Goal: Information Seeking & Learning: Check status

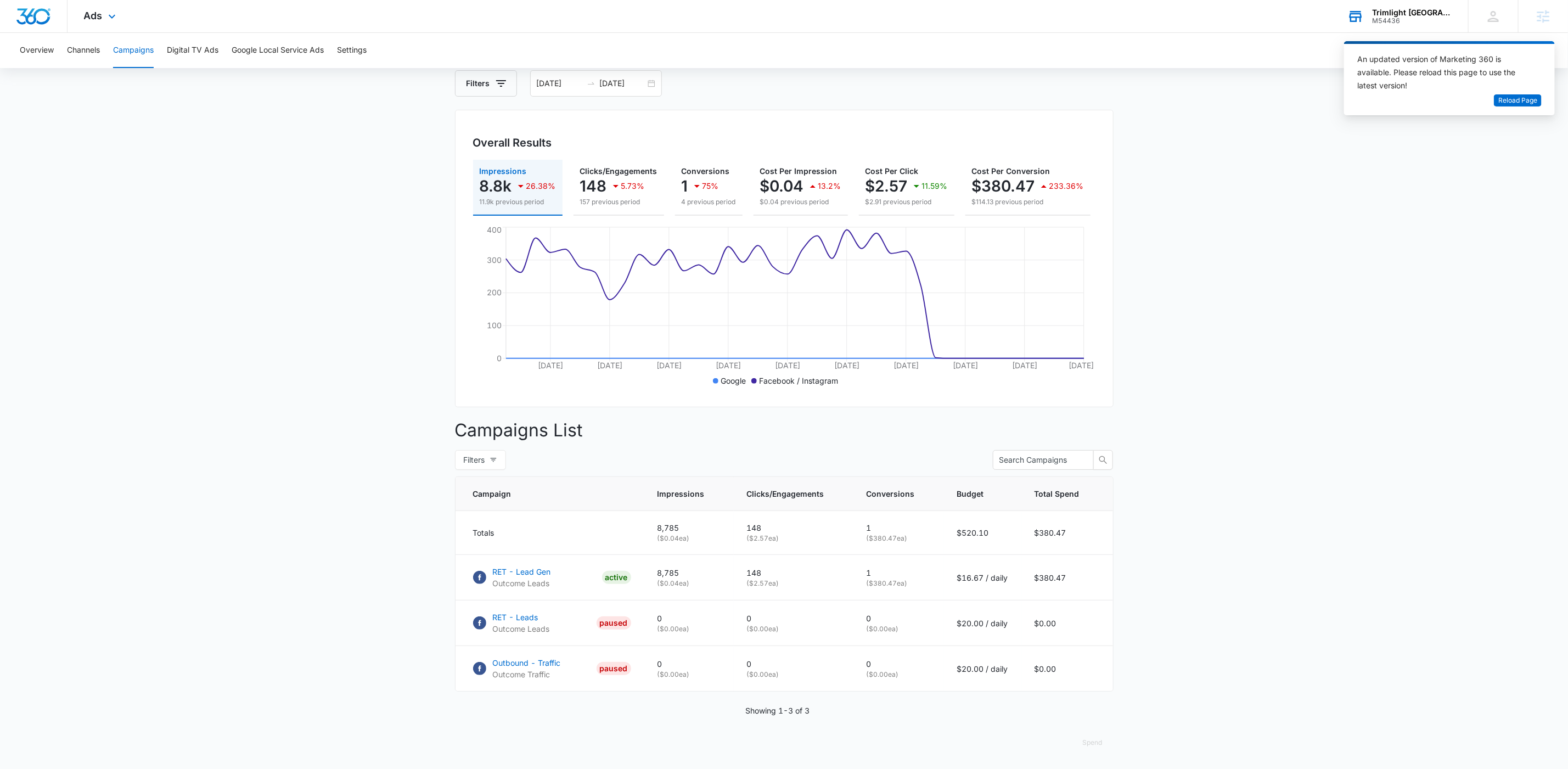
click at [1386, 20] on div "M54436" at bounding box center [1411, 21] width 80 height 8
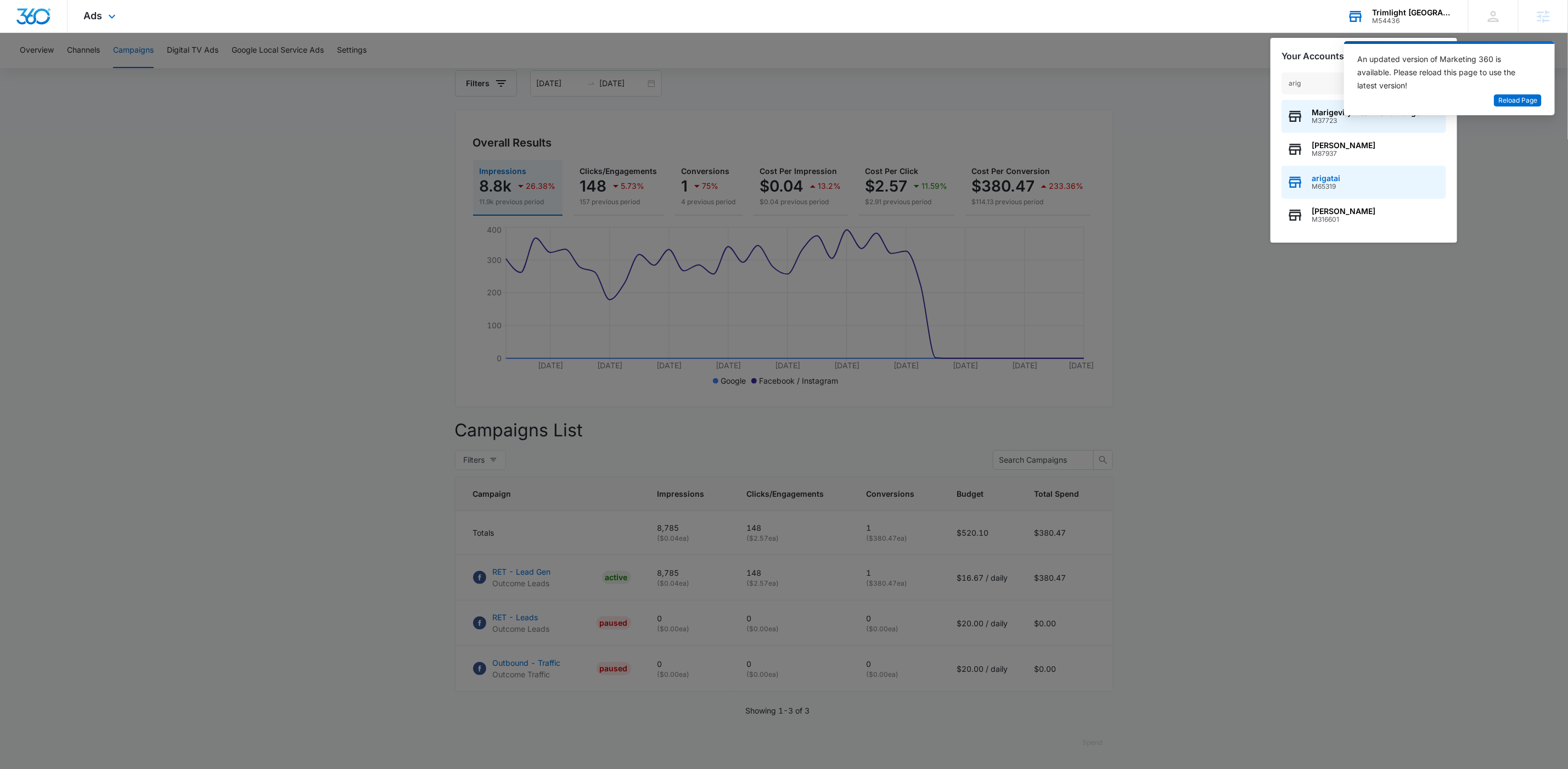
type input "arig"
click at [1332, 184] on span "M65319" at bounding box center [1325, 187] width 29 height 8
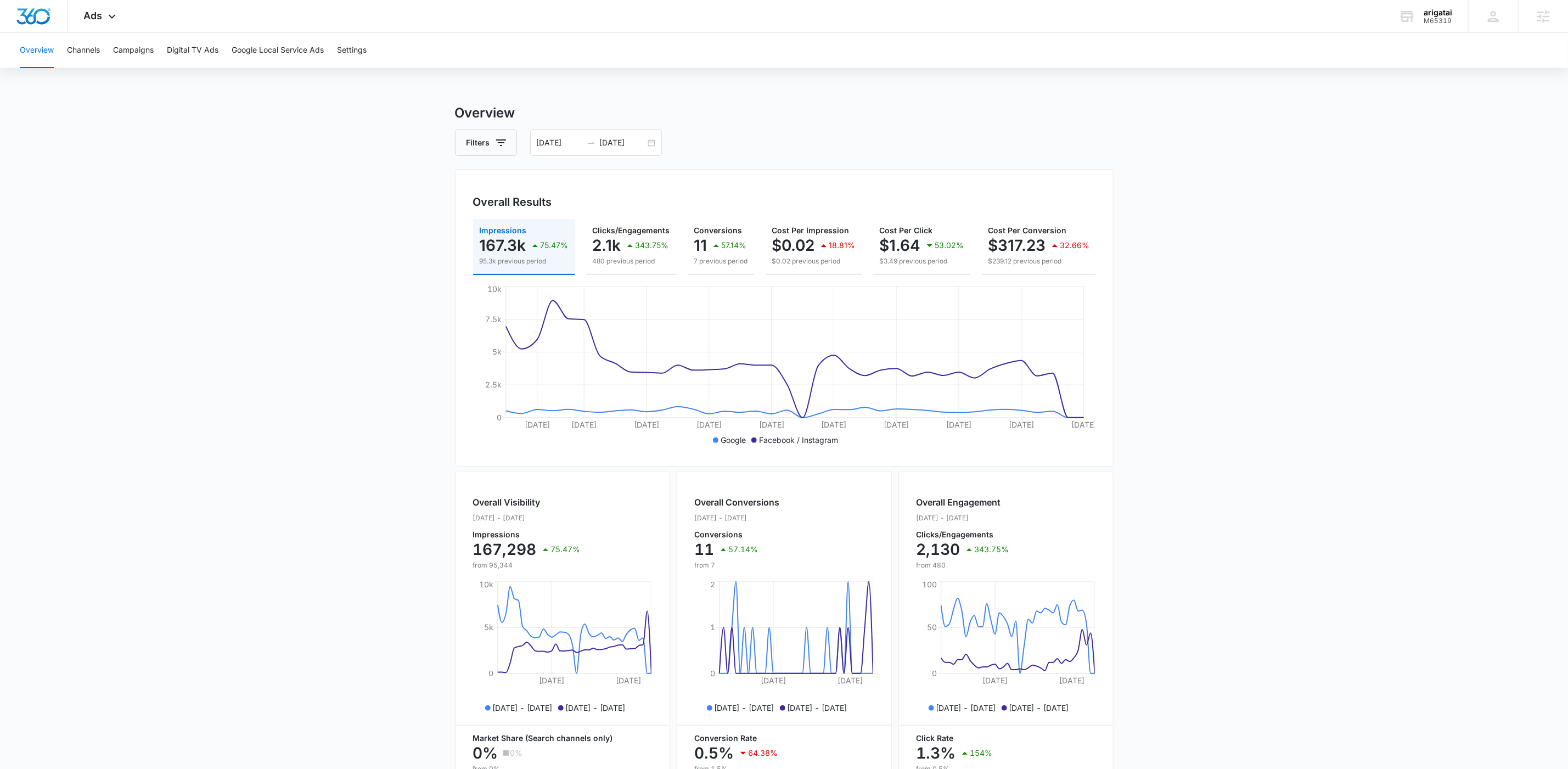
click at [331, 413] on main "Overview Filters 07/01/2025 08/07/2025 Overall Results Impressions 167.3k 75.47…" at bounding box center [784, 497] width 1568 height 789
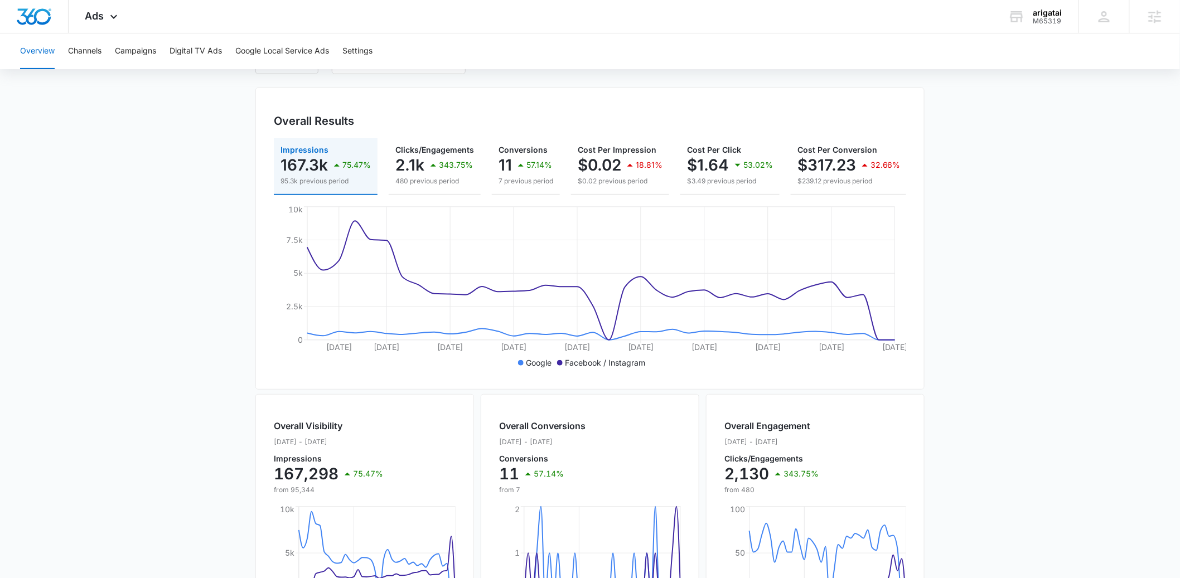
scroll to position [85, 0]
click at [151, 390] on main "Overview Filters 07/01/2025 08/07/2025 Overall Results Impressions 167.3k 75.47…" at bounding box center [590, 420] width 1180 height 801
click at [147, 46] on button "Campaigns" at bounding box center [135, 51] width 41 height 36
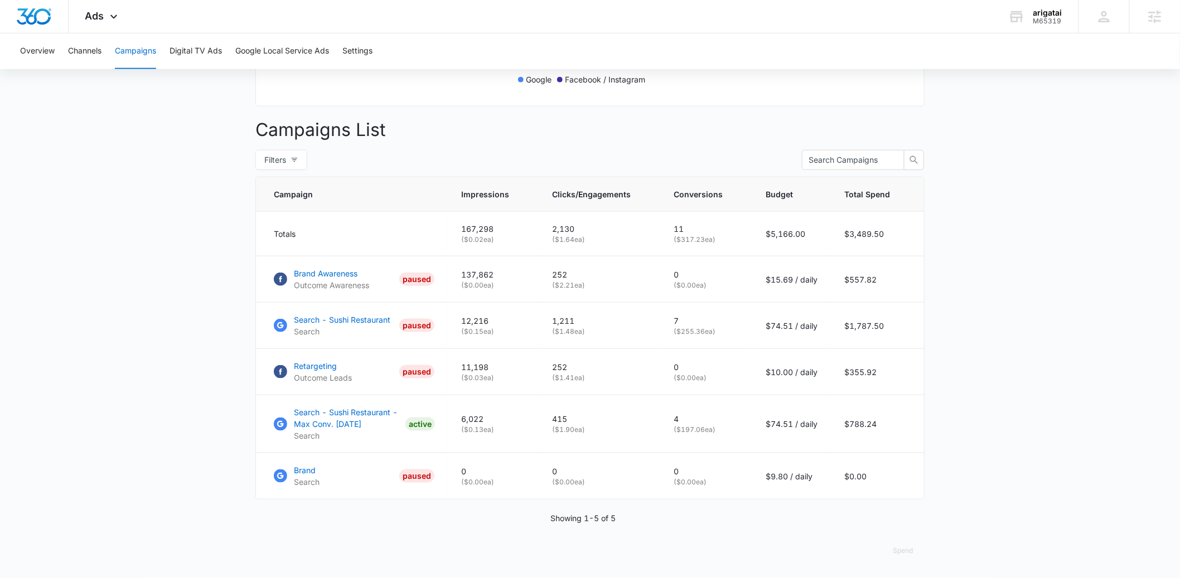
scroll to position [372, 0]
click at [324, 428] on p "Search - Sushi Restaurant - Max Conv. [DATE]" at bounding box center [347, 417] width 107 height 23
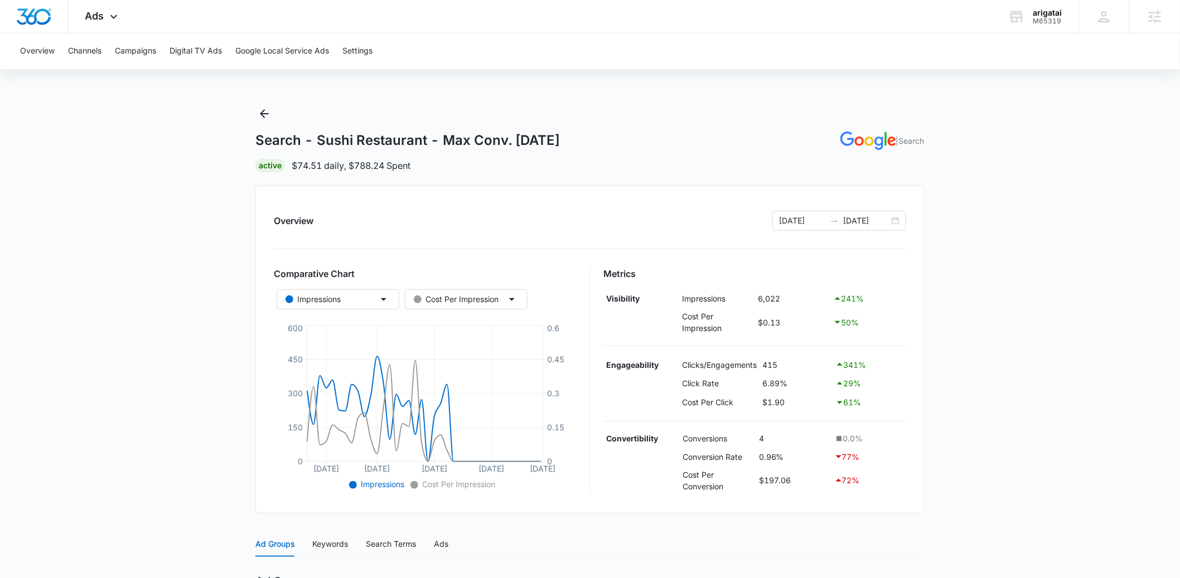
click at [165, 420] on main "Search - Sushi Restaurant - Max Conv. May 2025 | Search Active $74.51 daily , $…" at bounding box center [590, 486] width 1180 height 762
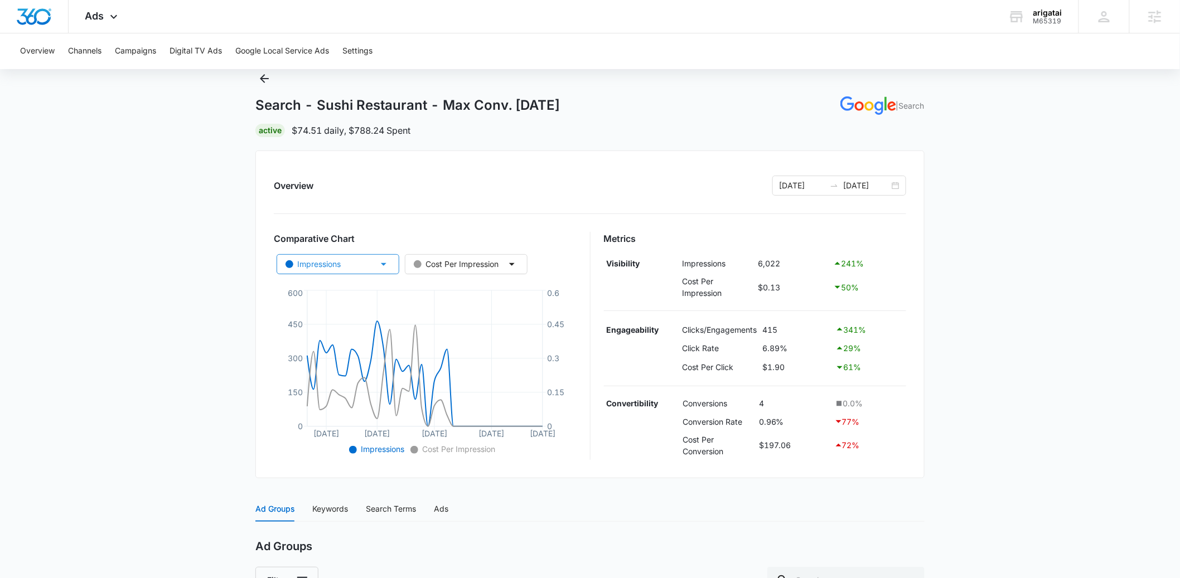
scroll to position [22, 0]
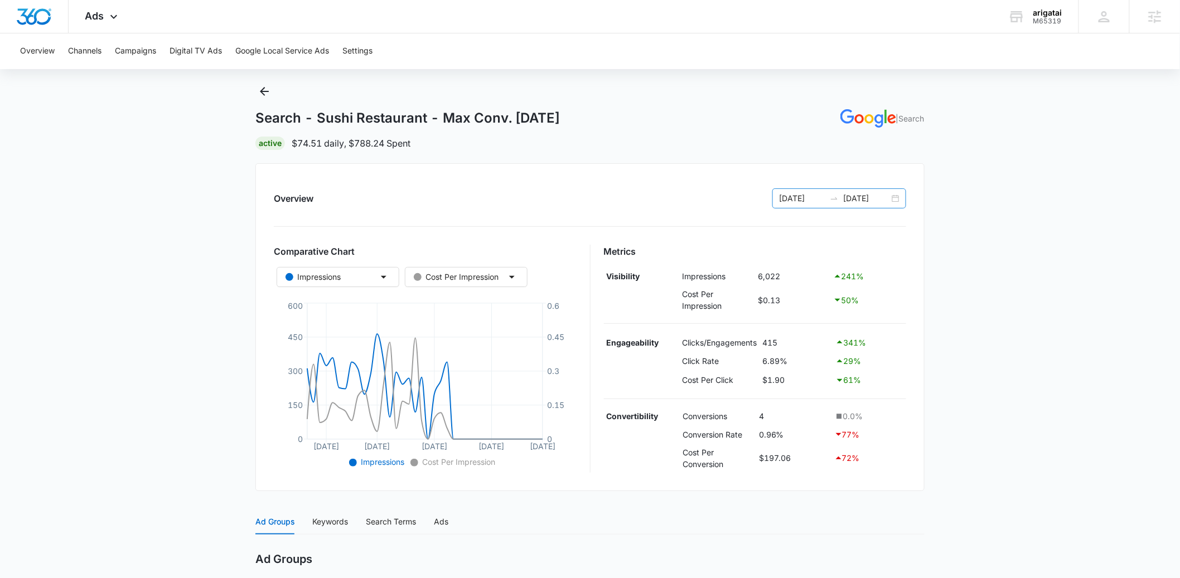
click at [846, 201] on input "[DATE]" at bounding box center [866, 198] width 46 height 12
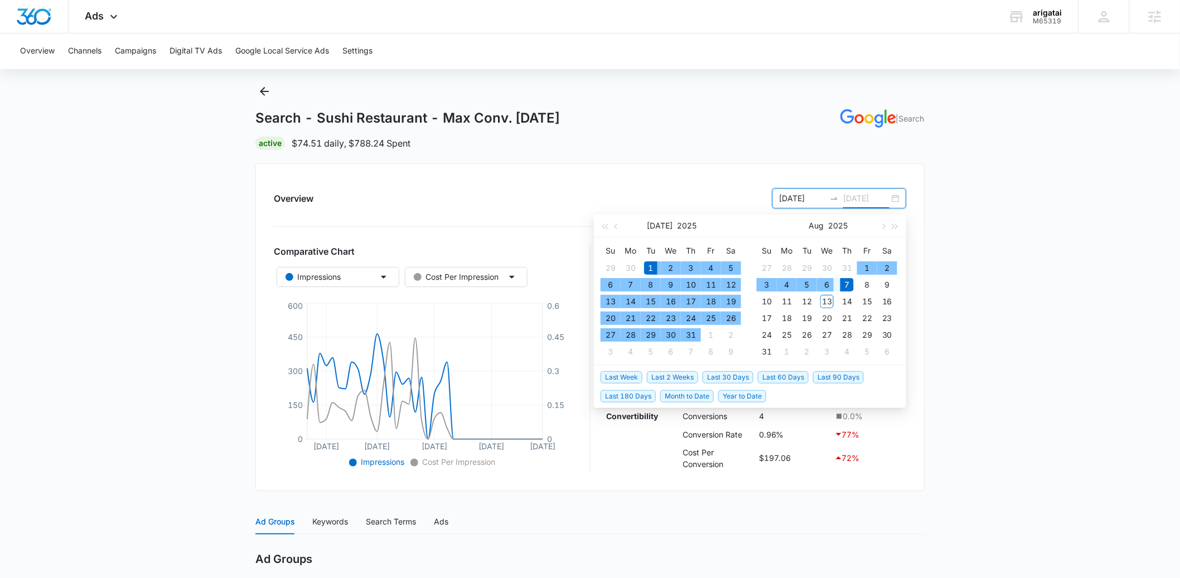
type input "[DATE]"
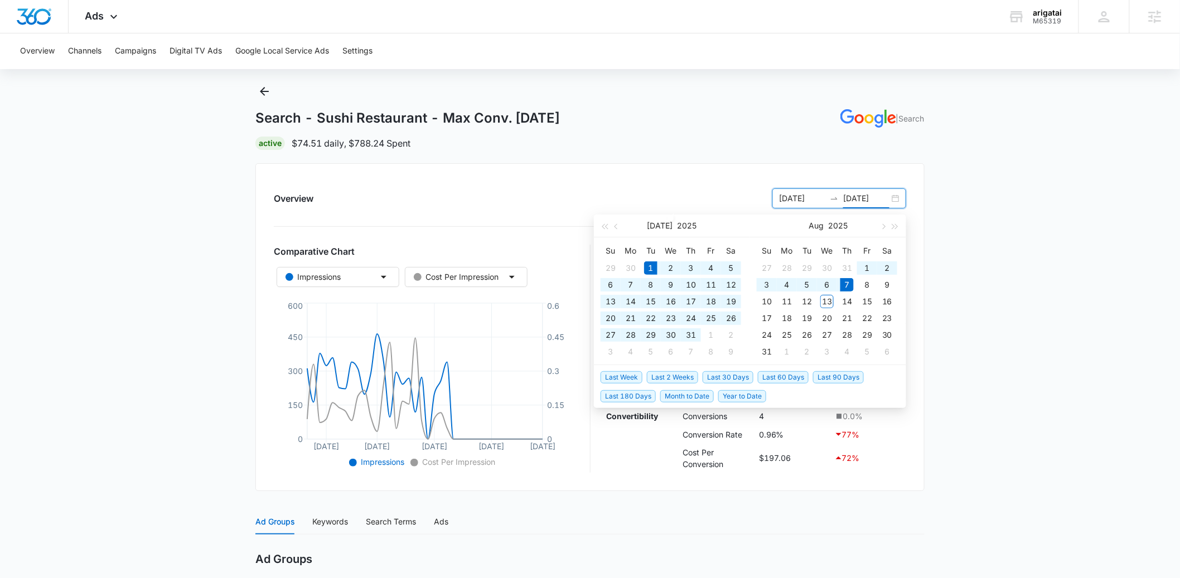
click at [176, 450] on main "Search - Sushi Restaurant - Max Conv. May 2025 | Search Active $74.51 daily , $…" at bounding box center [590, 464] width 1180 height 762
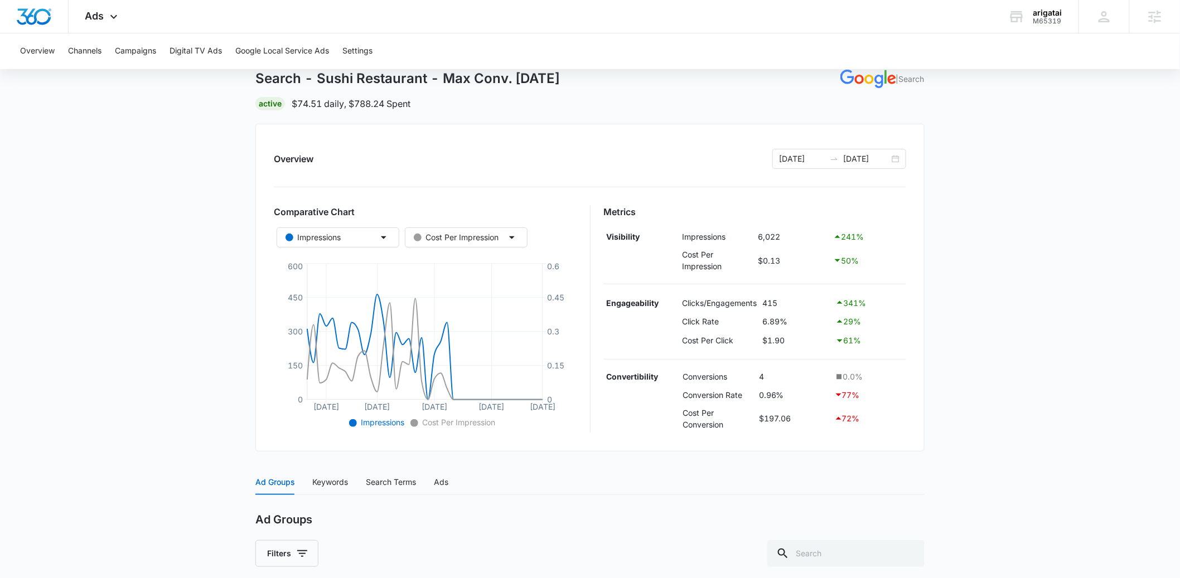
scroll to position [45, 0]
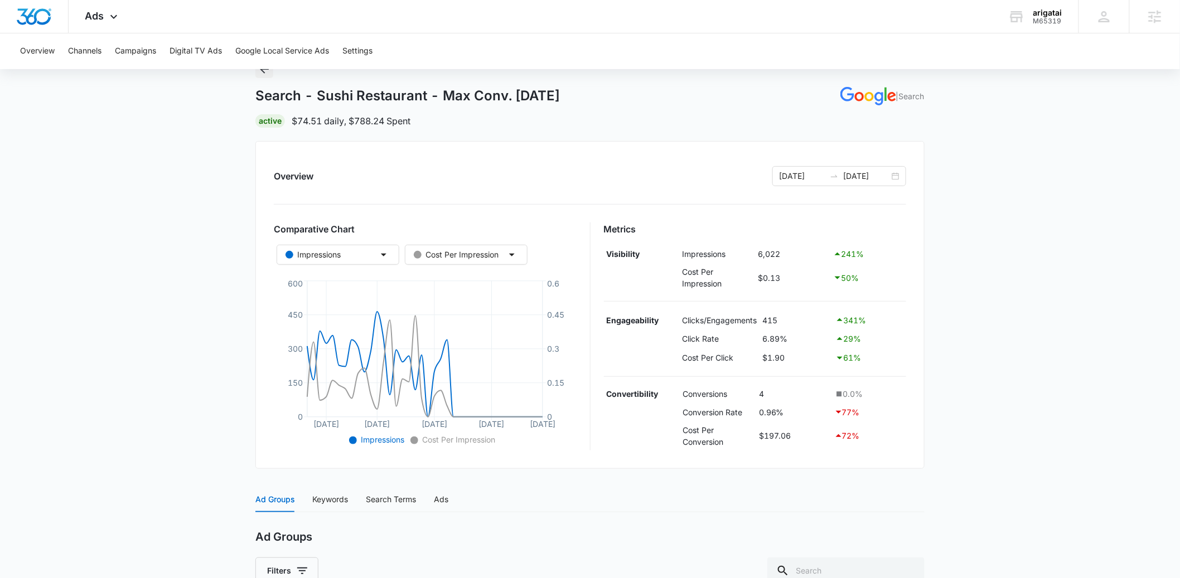
click at [263, 71] on icon "Back" at bounding box center [264, 69] width 9 height 9
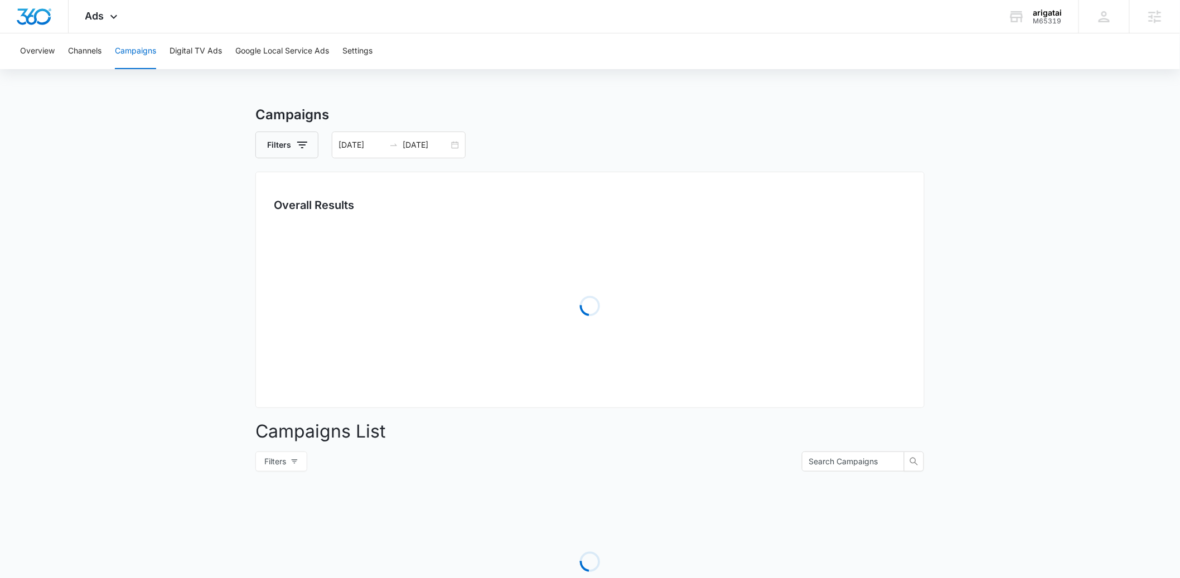
click at [207, 339] on main "Campaigns Filters 07/01/2025 08/07/2025 Overall Results Loading Campaigns List …" at bounding box center [590, 395] width 1180 height 581
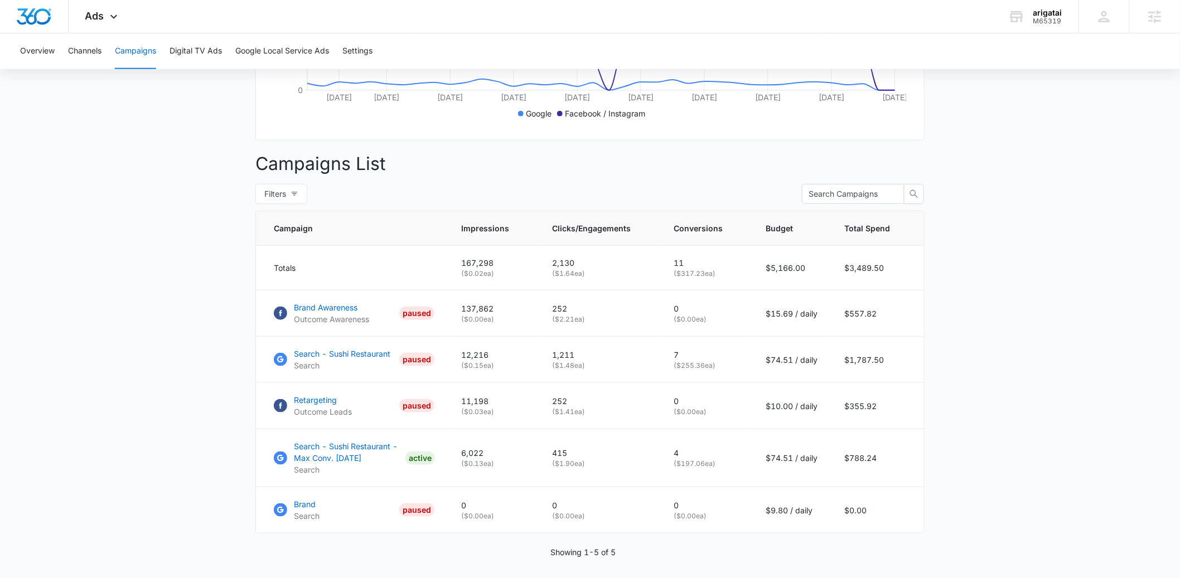
scroll to position [332, 0]
click at [210, 382] on main "Campaigns Filters 07/01/2025 08/07/2025 Overall Results Impressions 167.3k 75.4…" at bounding box center [590, 193] width 1180 height 841
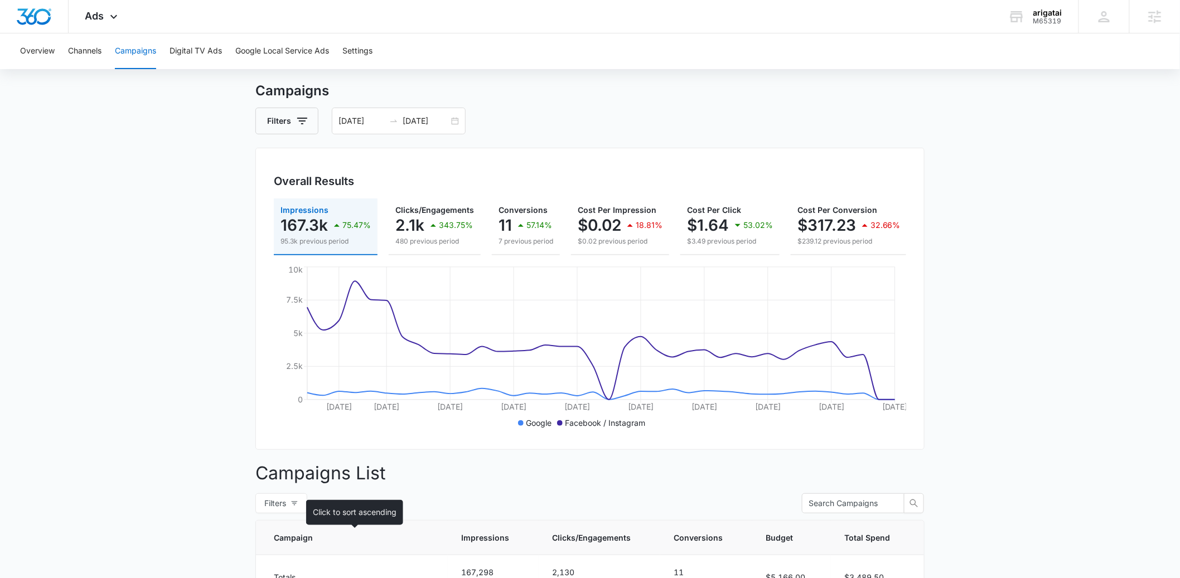
scroll to position [0, 0]
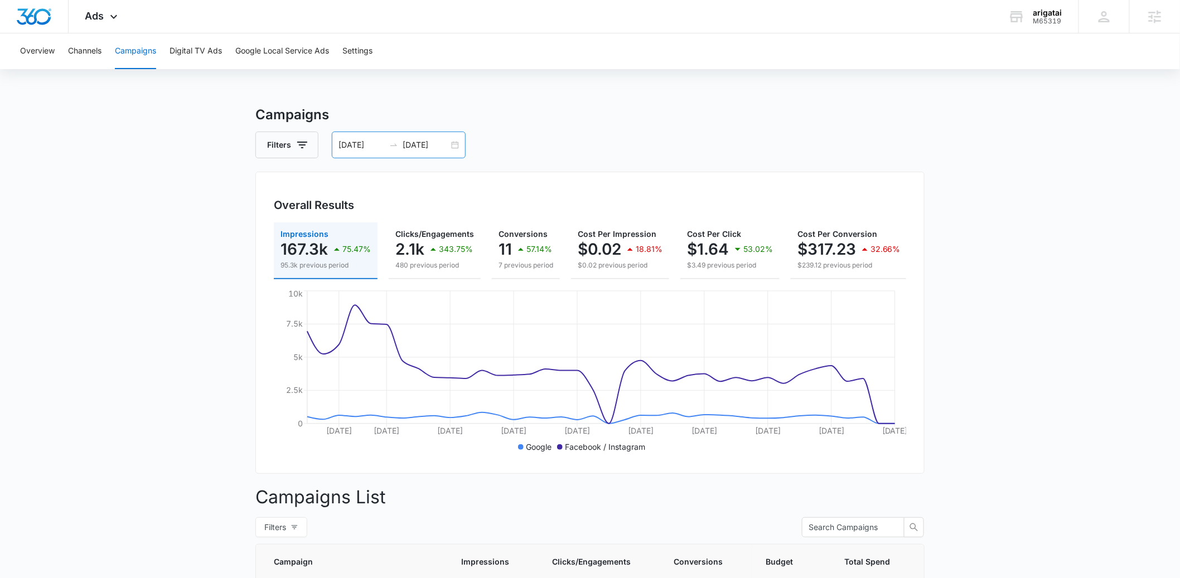
click at [360, 157] on div "07/01/2025 08/07/2025" at bounding box center [399, 145] width 134 height 27
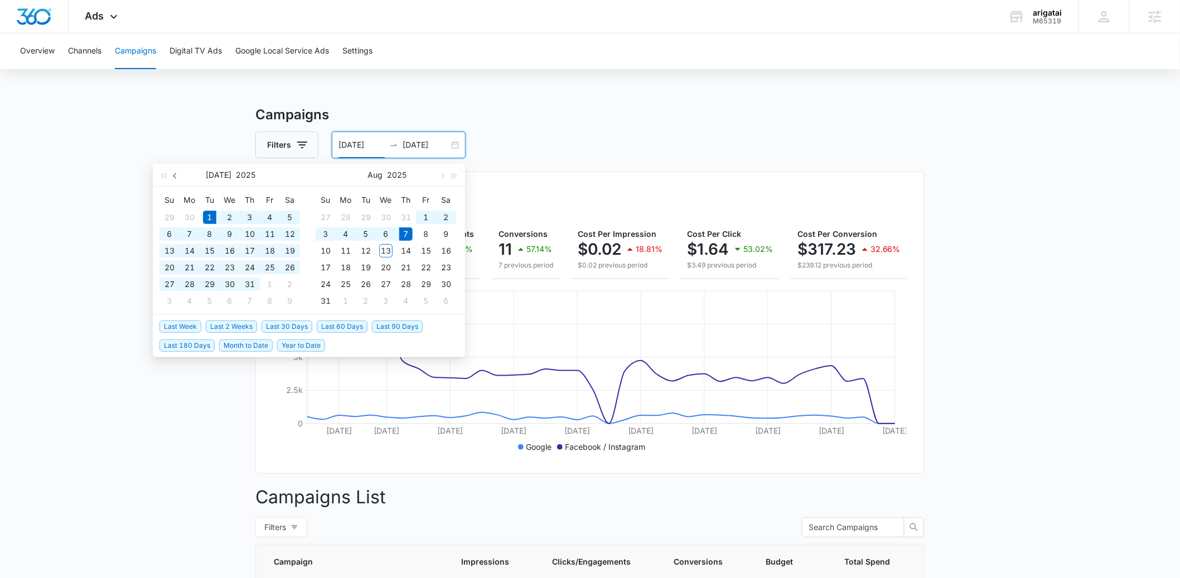
click at [176, 172] on button "button" at bounding box center [175, 175] width 12 height 22
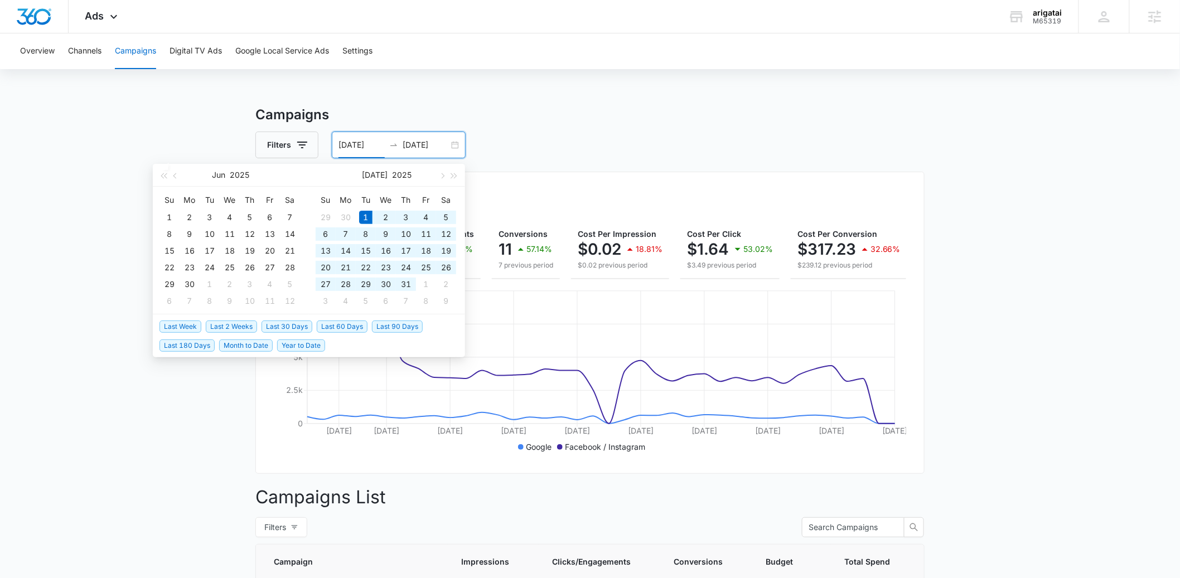
click at [76, 390] on main "Campaigns Filters 07/01/2025 08/07/2025 Overall Results Impressions 167.3k 75.4…" at bounding box center [590, 525] width 1180 height 841
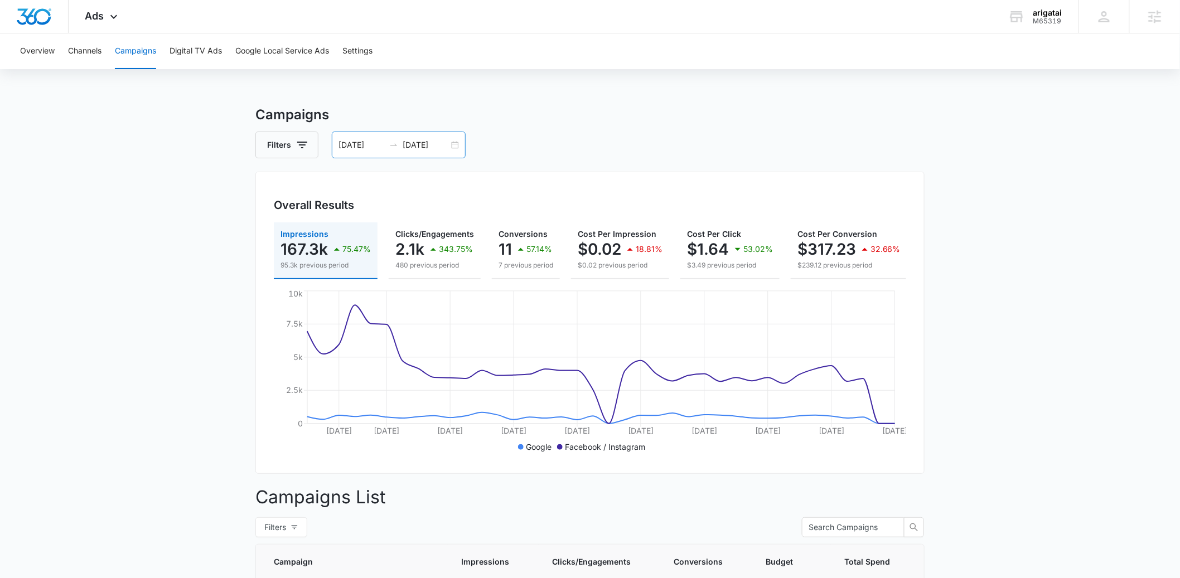
click at [365, 153] on div "07/01/2025 08/07/2025" at bounding box center [399, 145] width 134 height 27
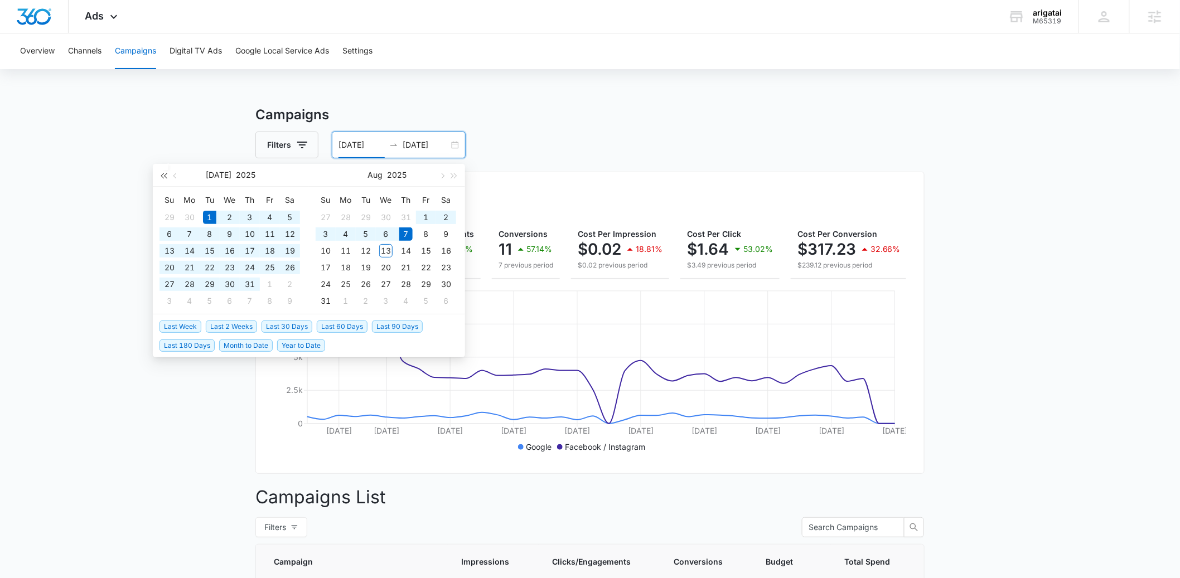
click at [163, 176] on span "button" at bounding box center [164, 176] width 6 height 6
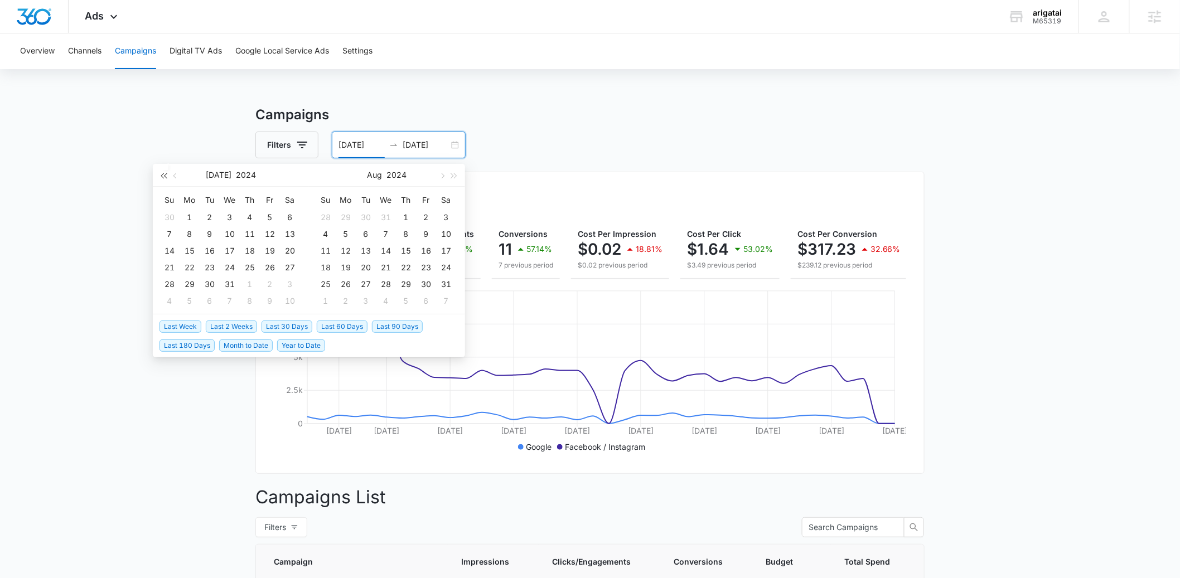
click at [164, 177] on button "button" at bounding box center [163, 175] width 12 height 22
click at [455, 169] on button "button" at bounding box center [454, 175] width 12 height 22
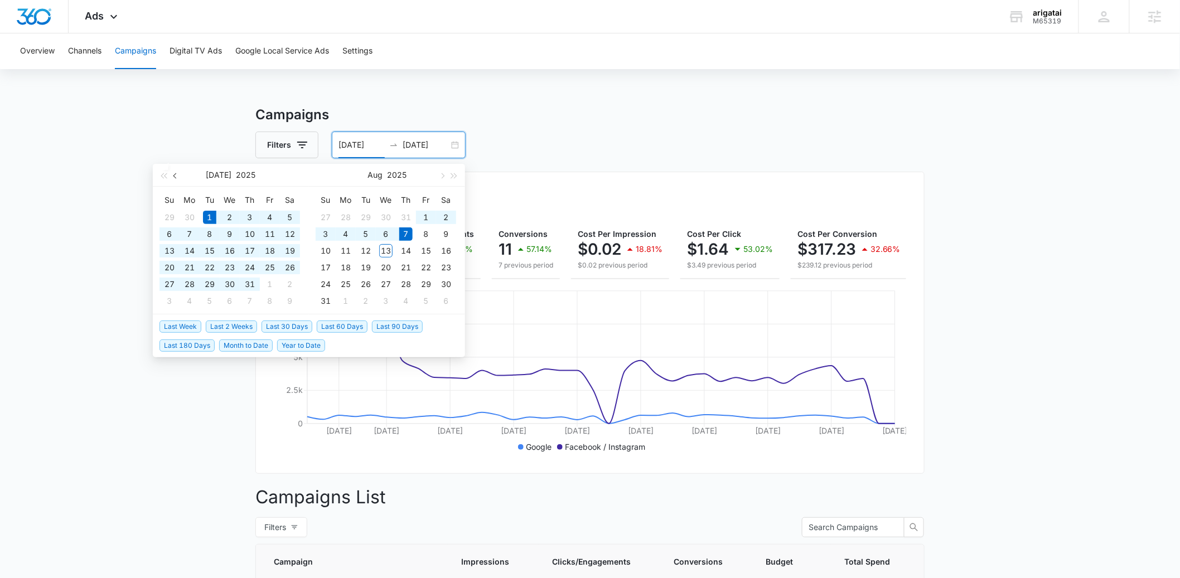
click at [172, 178] on button "button" at bounding box center [175, 175] width 12 height 22
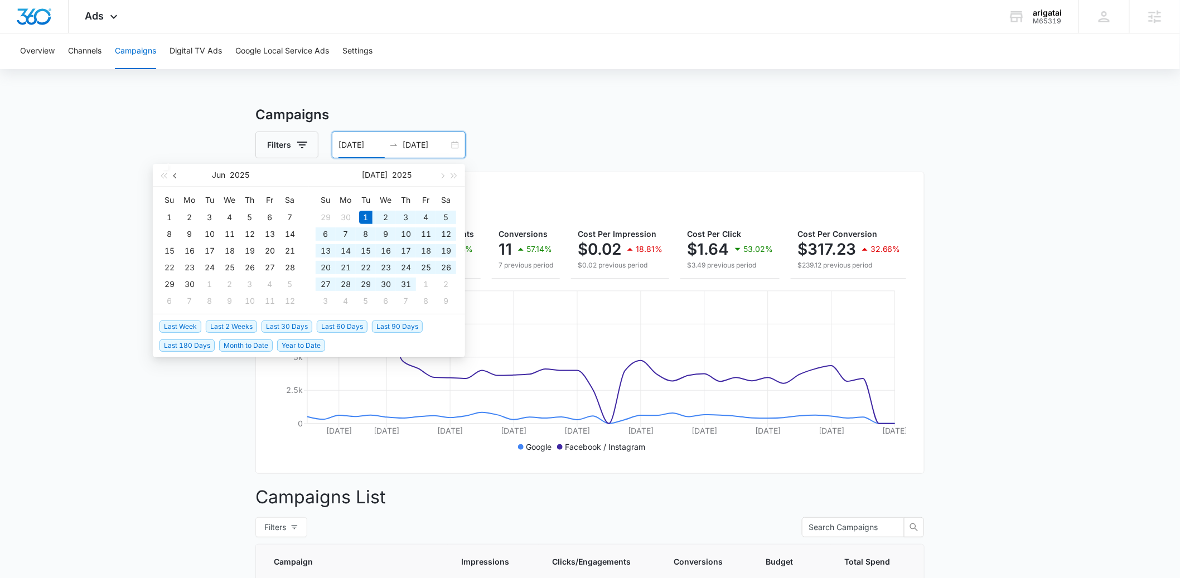
click at [172, 178] on button "button" at bounding box center [175, 175] width 12 height 22
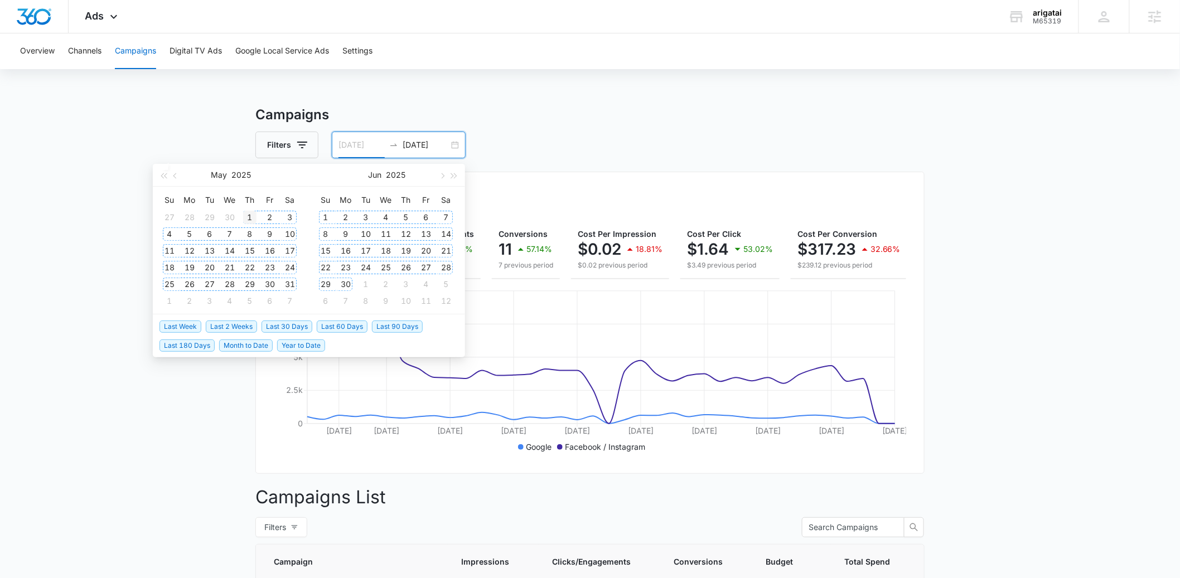
type input "[DATE]"
click at [248, 219] on div "1" at bounding box center [249, 217] width 13 height 13
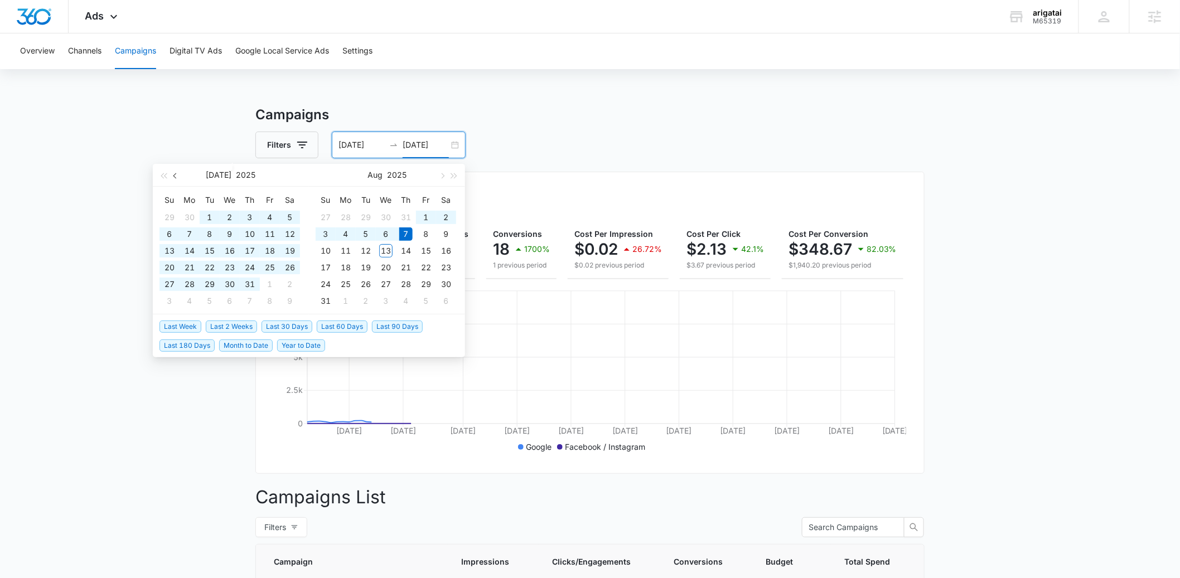
click at [174, 177] on button "button" at bounding box center [175, 175] width 12 height 22
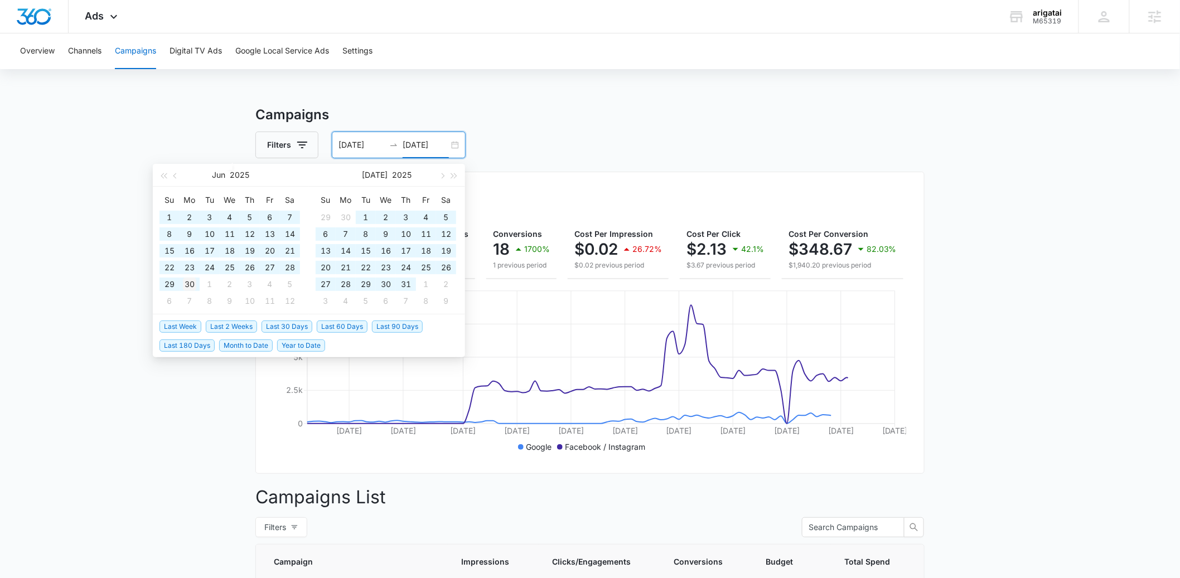
type input "06/30/2025"
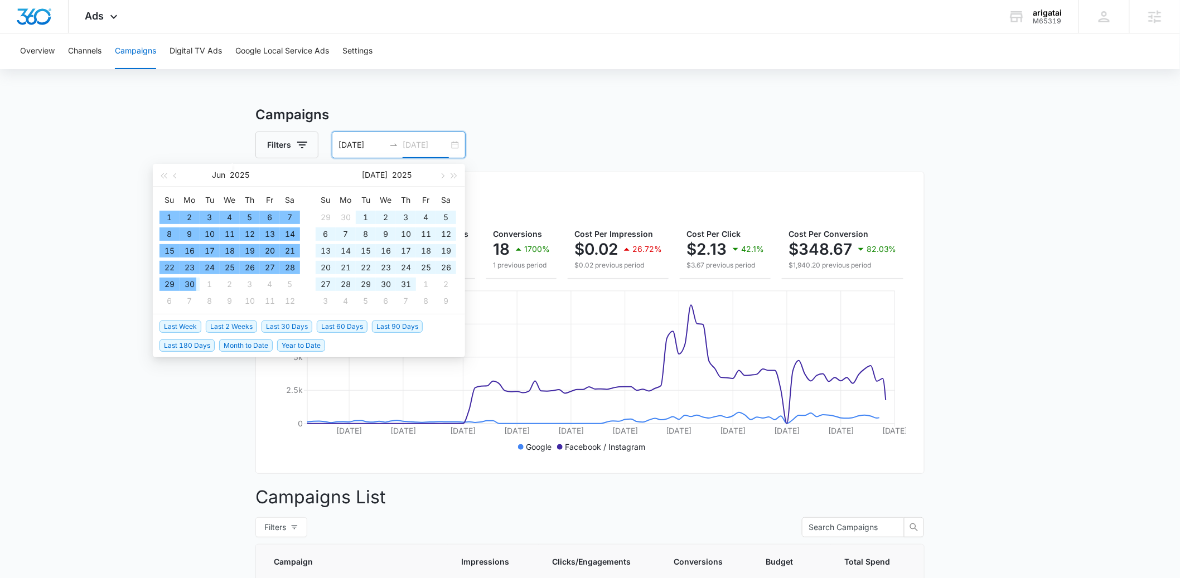
click at [186, 289] on div "30" at bounding box center [189, 284] width 13 height 13
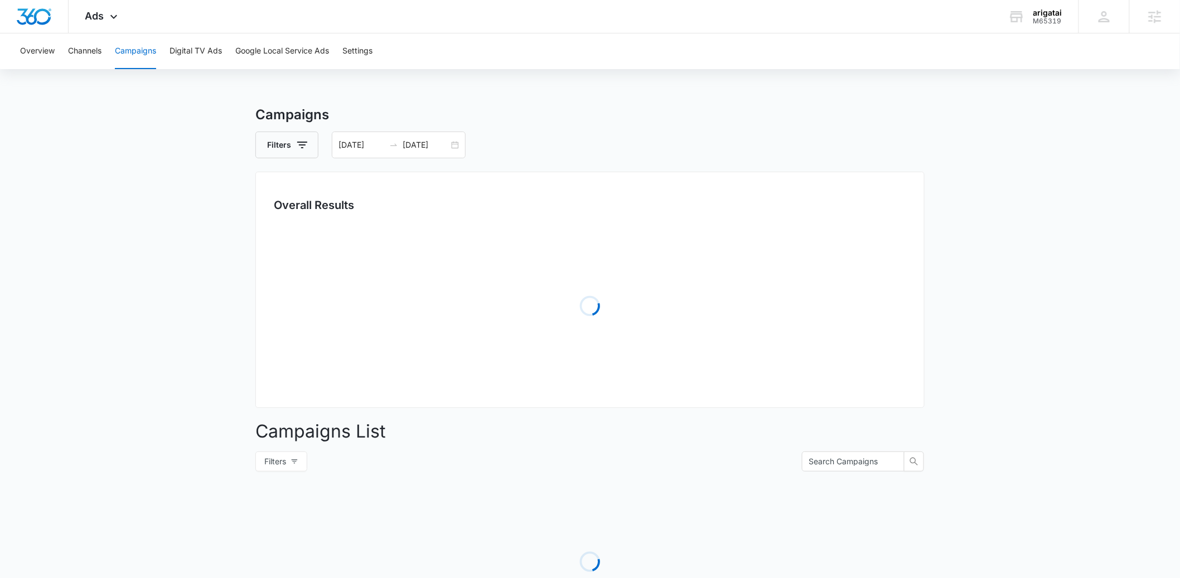
click at [158, 486] on main "Campaigns Filters 05/01/2025 06/30/2025 Overall Results Loading Campaigns List …" at bounding box center [590, 395] width 1180 height 581
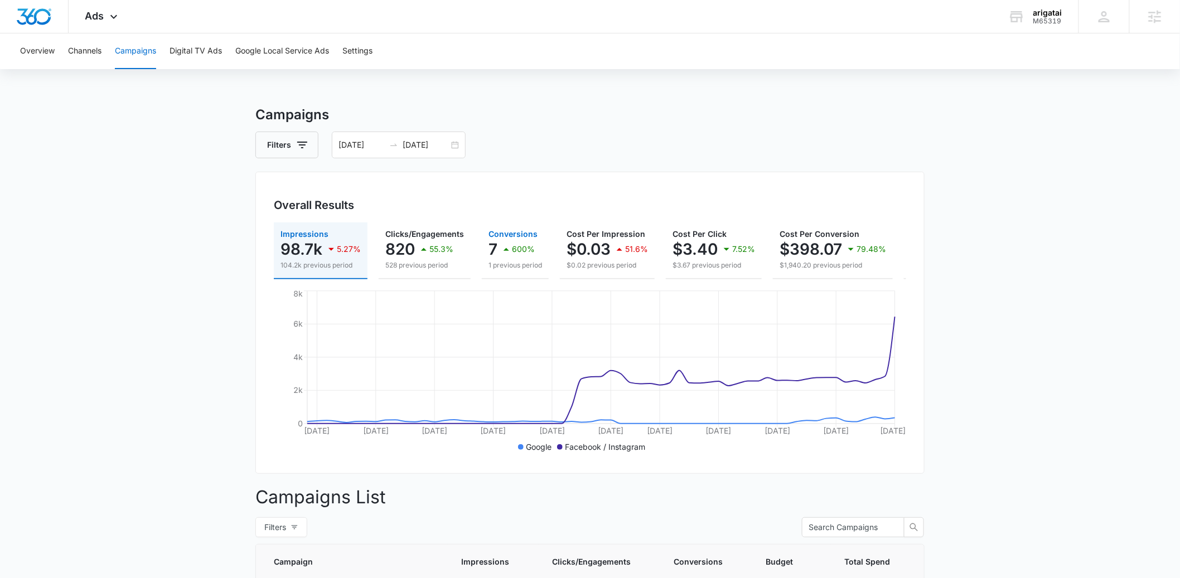
click at [524, 261] on p "1 previous period" at bounding box center [515, 265] width 54 height 10
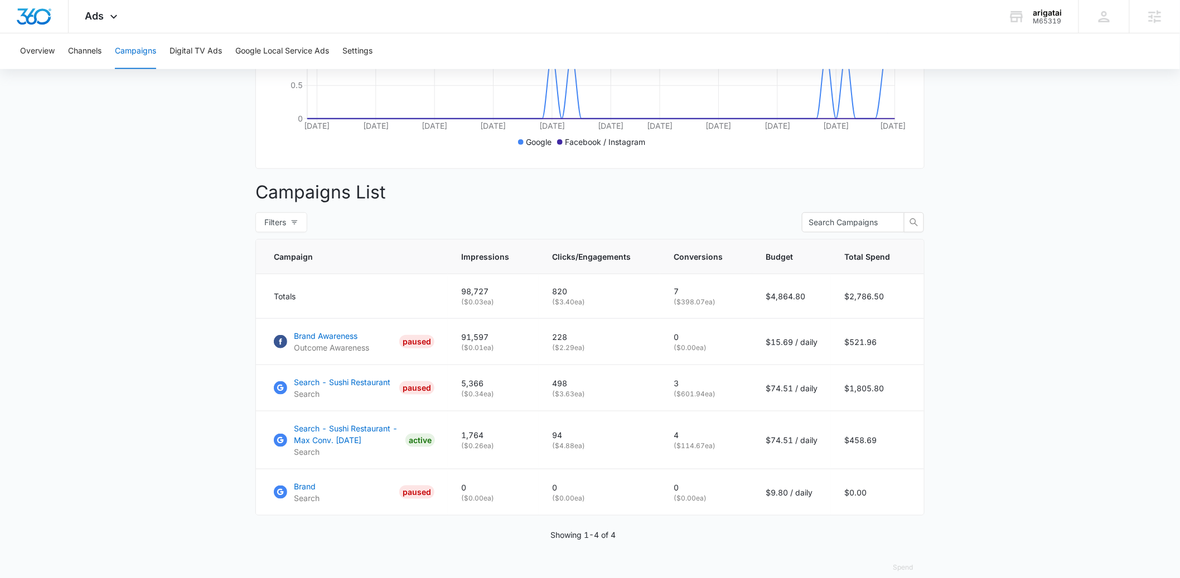
scroll to position [330, 0]
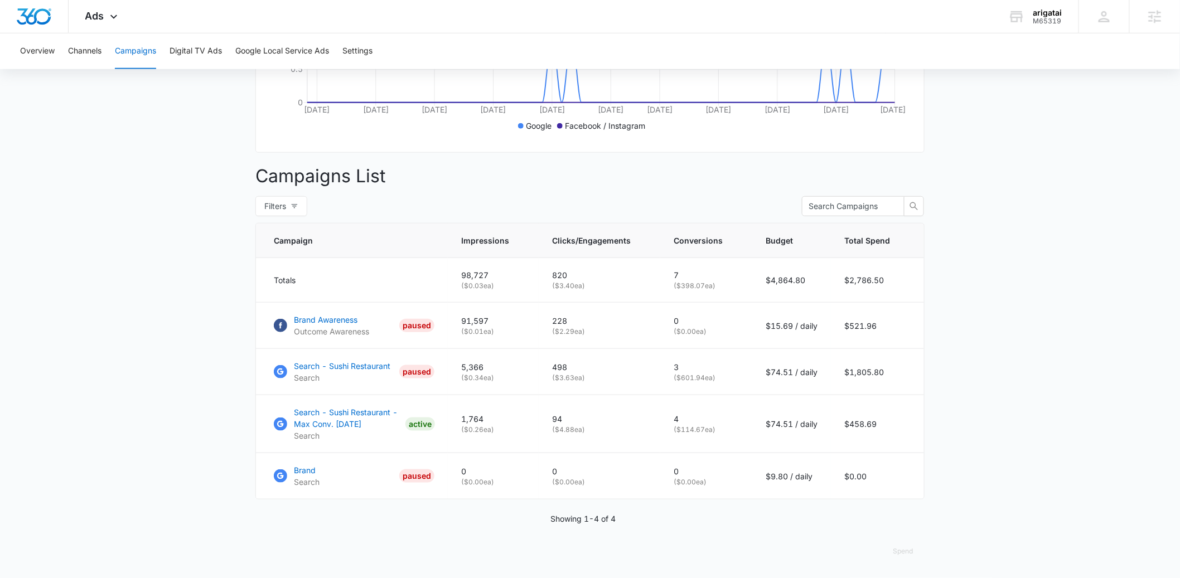
click at [214, 439] on main "Campaigns Filters 05/01/2025 06/30/2025 Overall Results Impressions 98.7k 5.27%…" at bounding box center [590, 181] width 1180 height 794
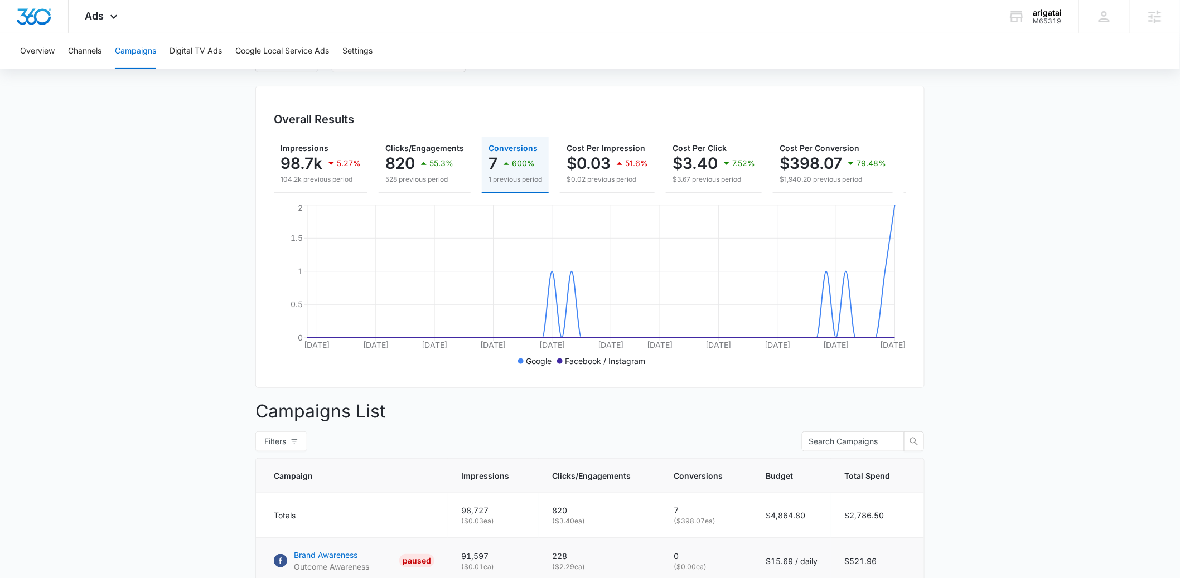
scroll to position [0, 0]
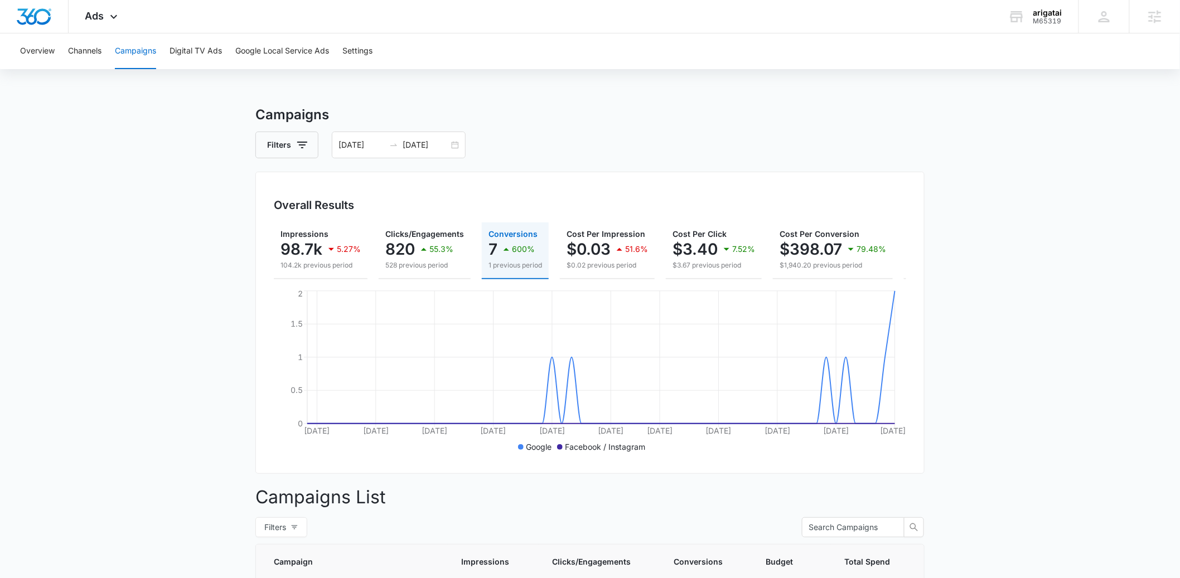
click at [137, 45] on button "Campaigns" at bounding box center [135, 51] width 41 height 36
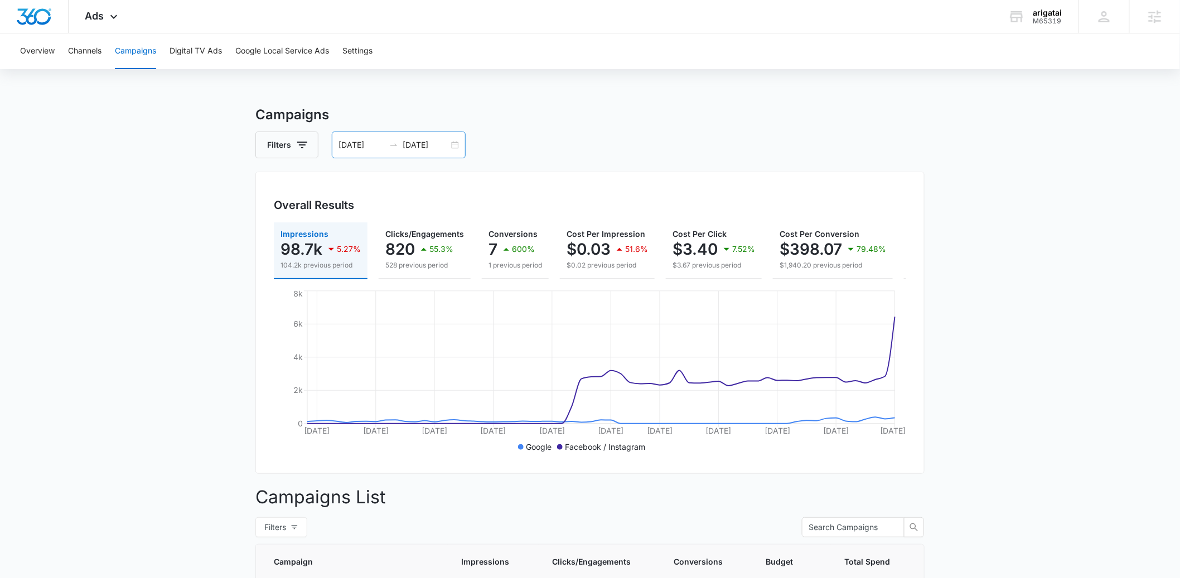
click at [436, 151] on div "[DATE] [DATE]" at bounding box center [399, 145] width 134 height 27
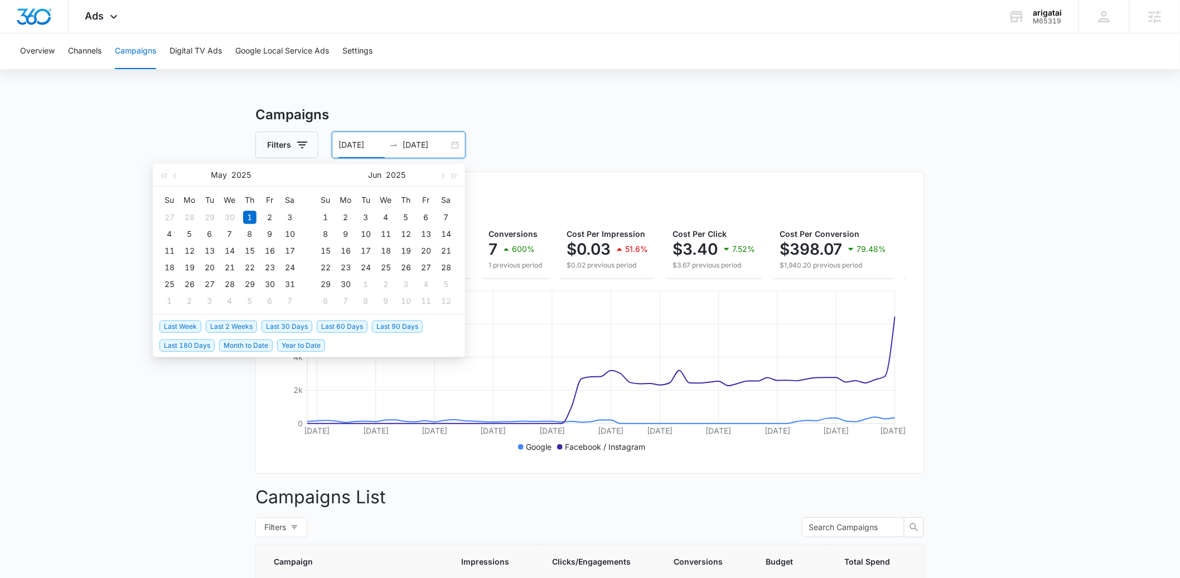
click at [289, 323] on span "Last 30 Days" at bounding box center [286, 327] width 51 height 12
type input "[DATE]"
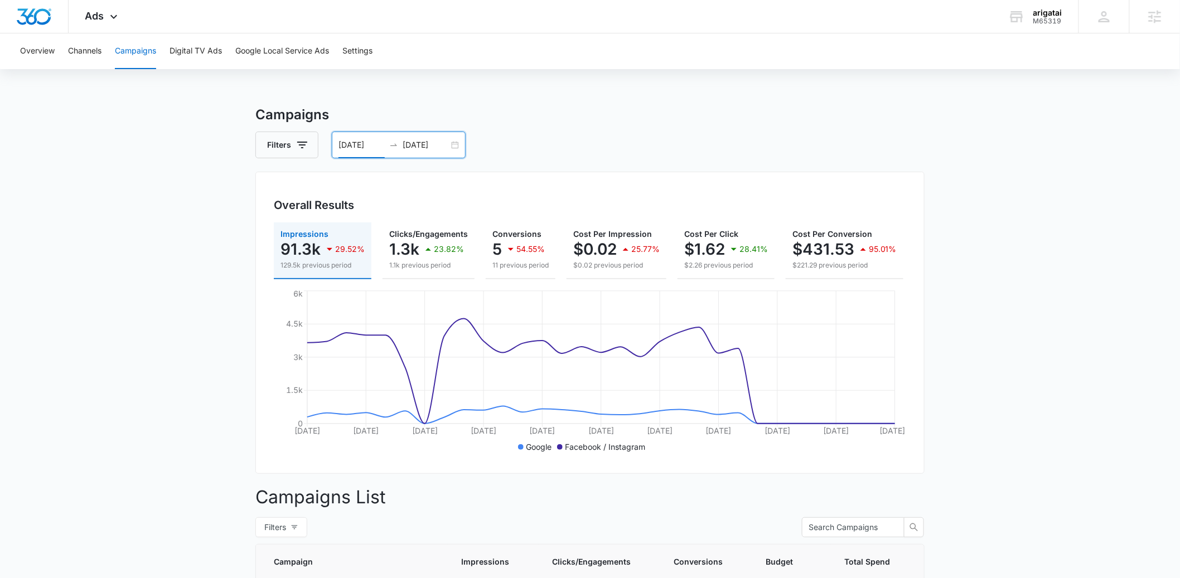
click at [357, 144] on input "[DATE]" at bounding box center [361, 145] width 46 height 12
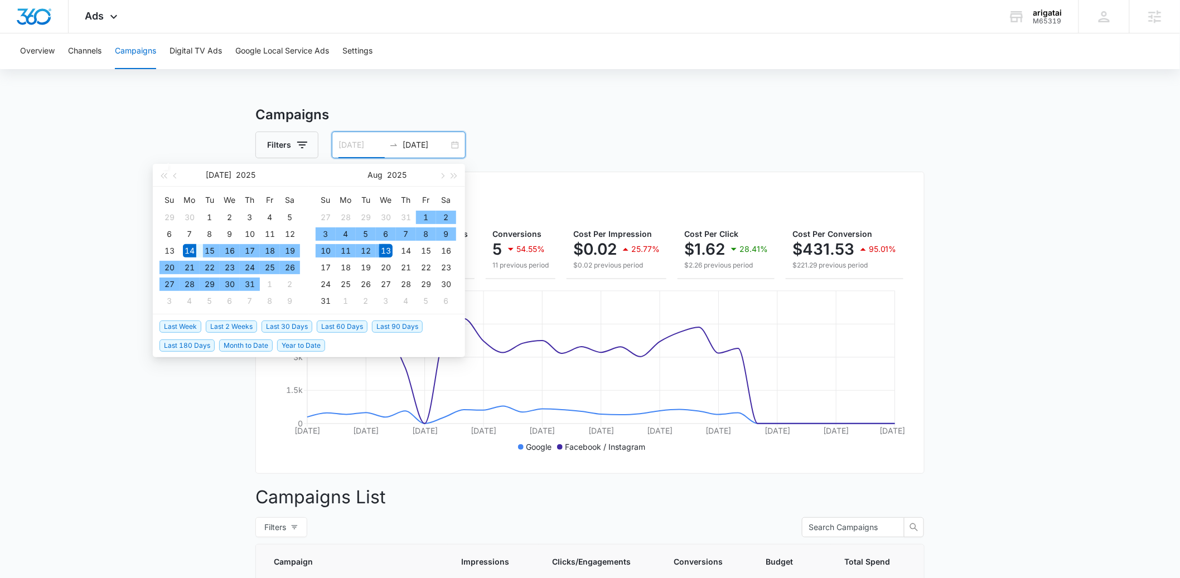
type input "[DATE]"
click at [190, 245] on div "14" at bounding box center [189, 250] width 13 height 13
type input "[DATE]"
click at [391, 233] on div "6" at bounding box center [385, 233] width 13 height 13
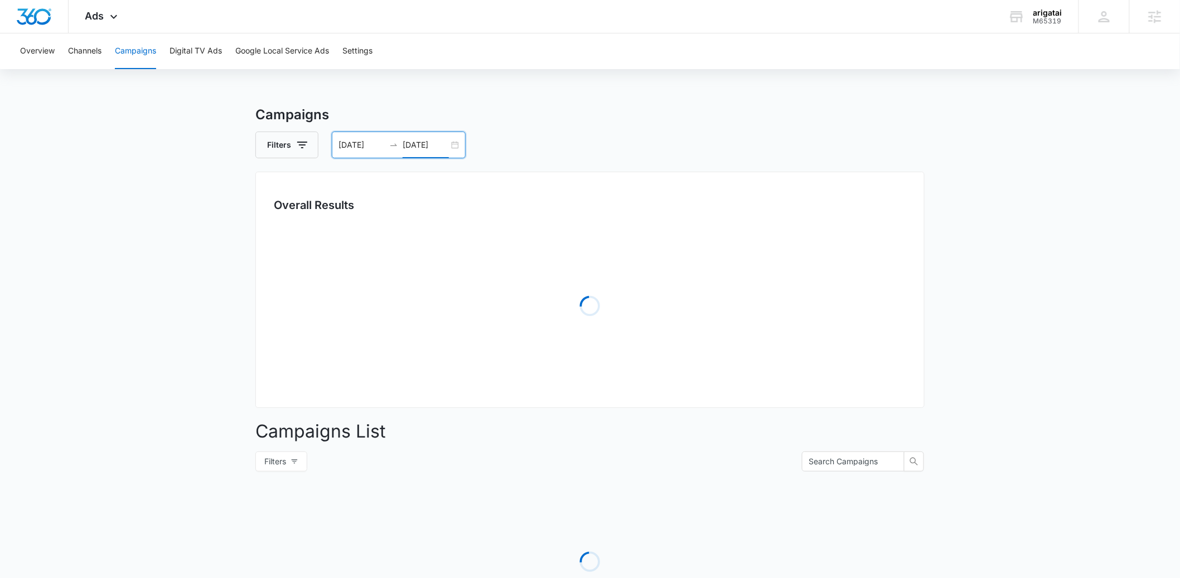
click at [205, 302] on main "Campaigns Filters 07/14/2025 08/06/2025 Overall Results Loading Campaigns List …" at bounding box center [590, 395] width 1180 height 581
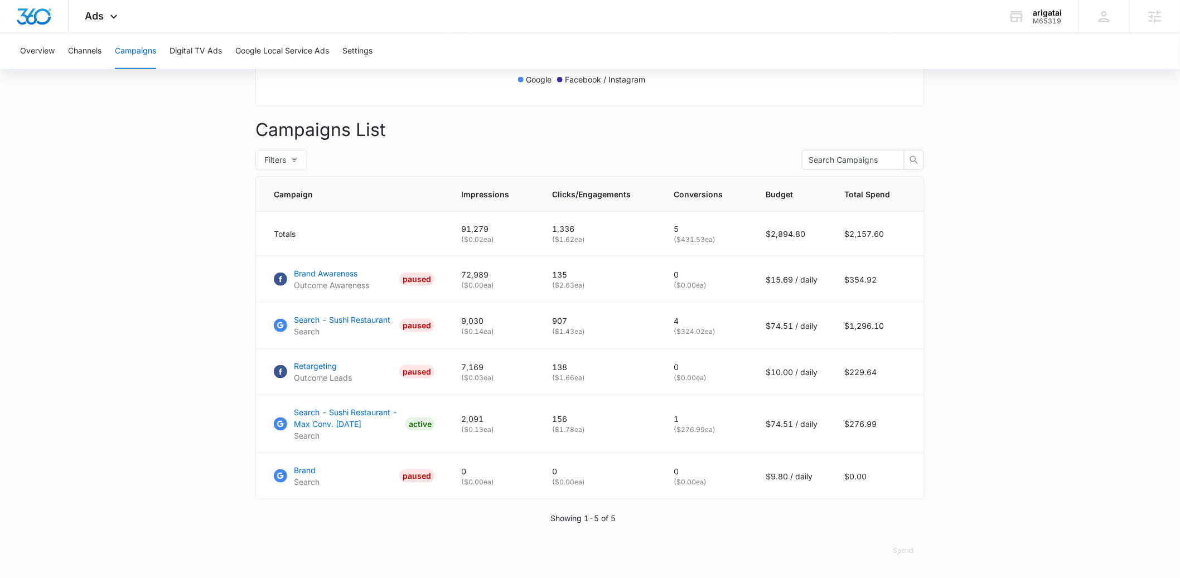
scroll to position [376, 0]
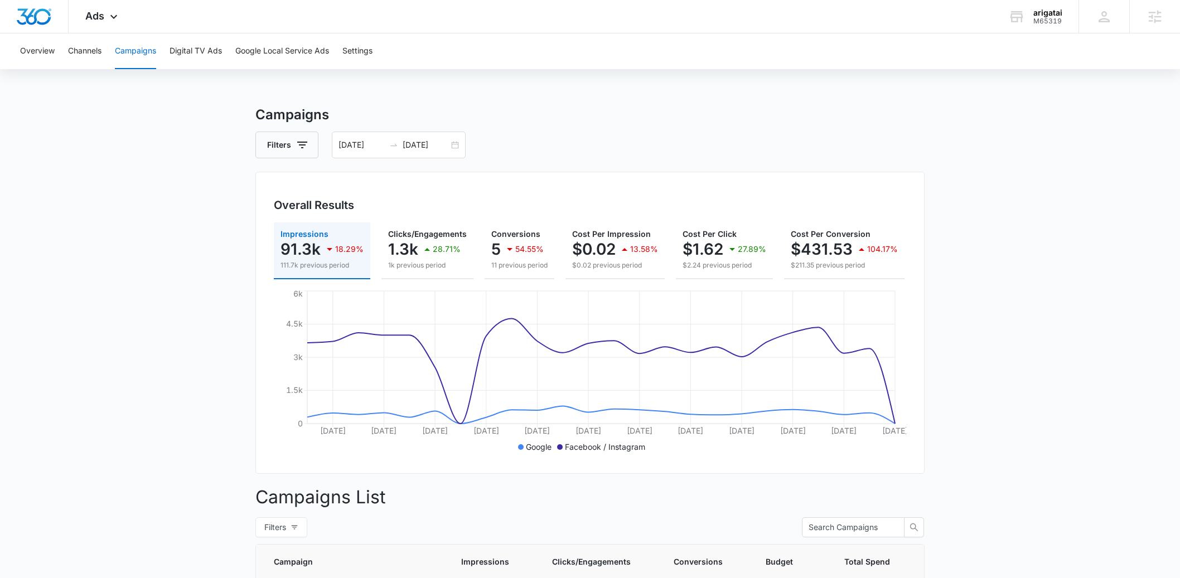
click at [1036, 12] on div "arigatai" at bounding box center [1047, 12] width 29 height 9
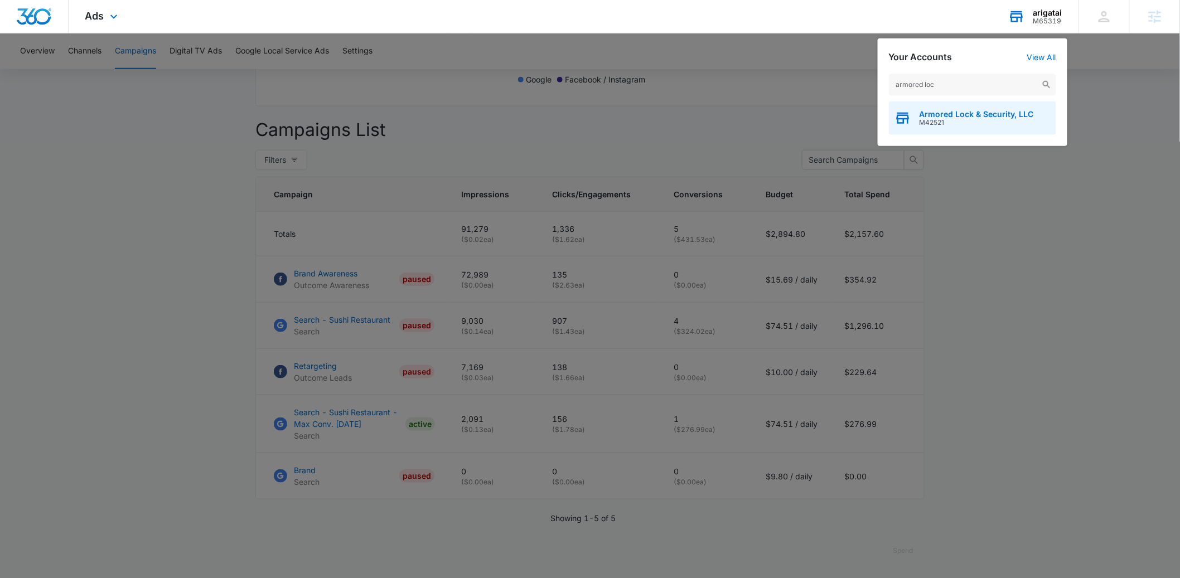
type input "armored loc"
click at [913, 128] on div "Armored Lock & Security, LLC M42521" at bounding box center [972, 117] width 167 height 33
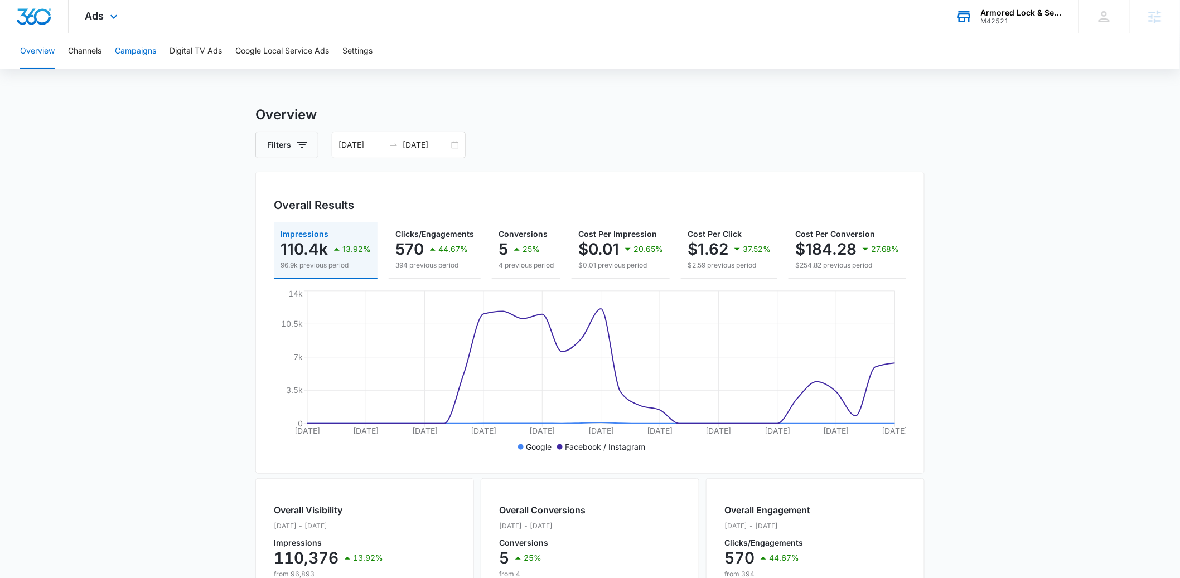
click at [140, 50] on button "Campaigns" at bounding box center [135, 51] width 41 height 36
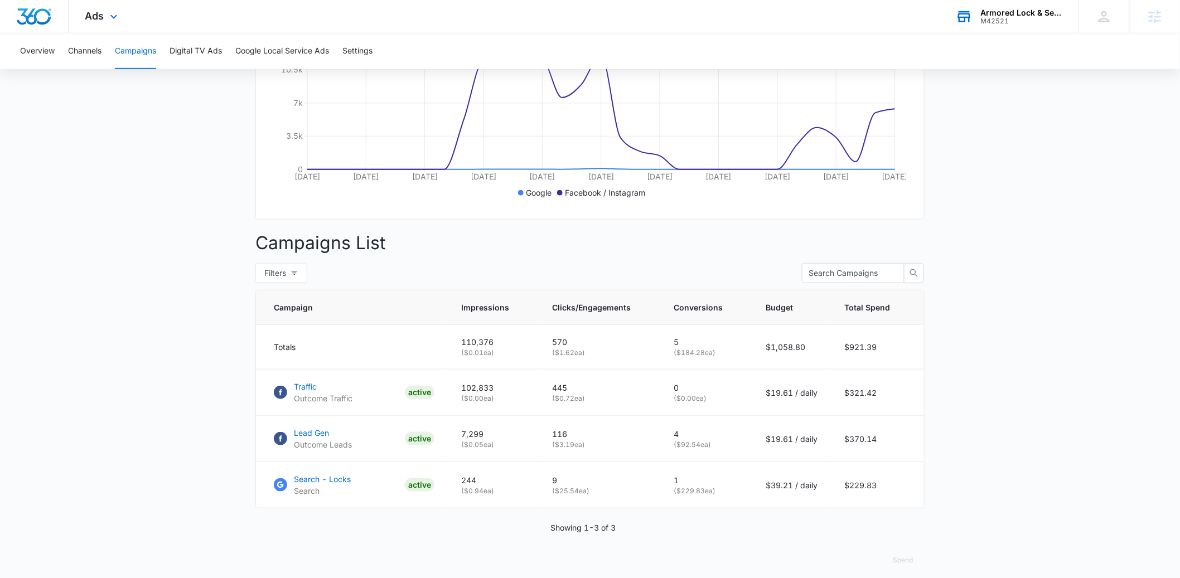
scroll to position [253, 0]
click at [338, 486] on p "Search - Locks" at bounding box center [322, 480] width 57 height 12
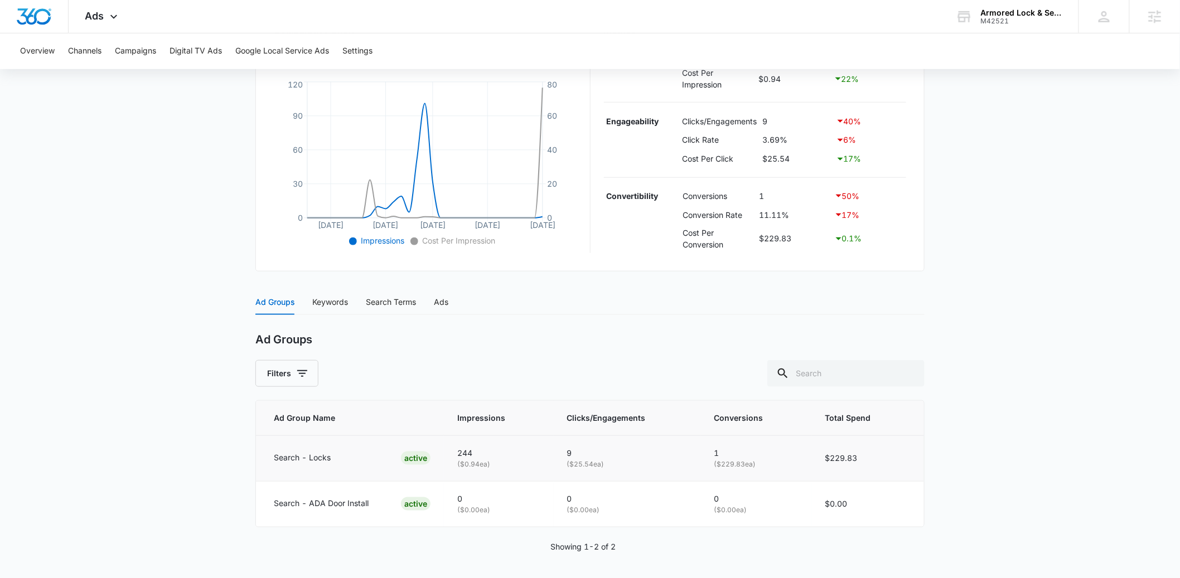
scroll to position [245, 0]
click at [990, 422] on main "Search - Locks | Search Active $39.21 daily , $229.83 Spent Overview [DATE] [DA…" at bounding box center [590, 219] width 1180 height 719
click at [105, 17] on div "Ads Apps Reputation Websites Forms CRM Email Social POS Content Ads Intelligenc…" at bounding box center [103, 16] width 69 height 33
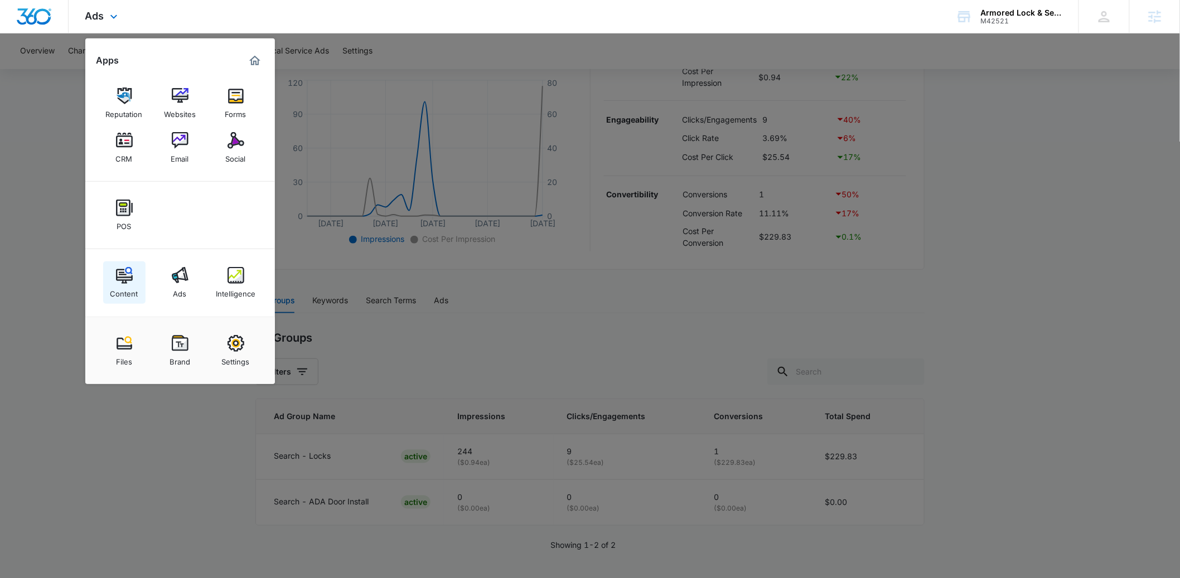
click at [134, 284] on div "Content" at bounding box center [124, 291] width 28 height 14
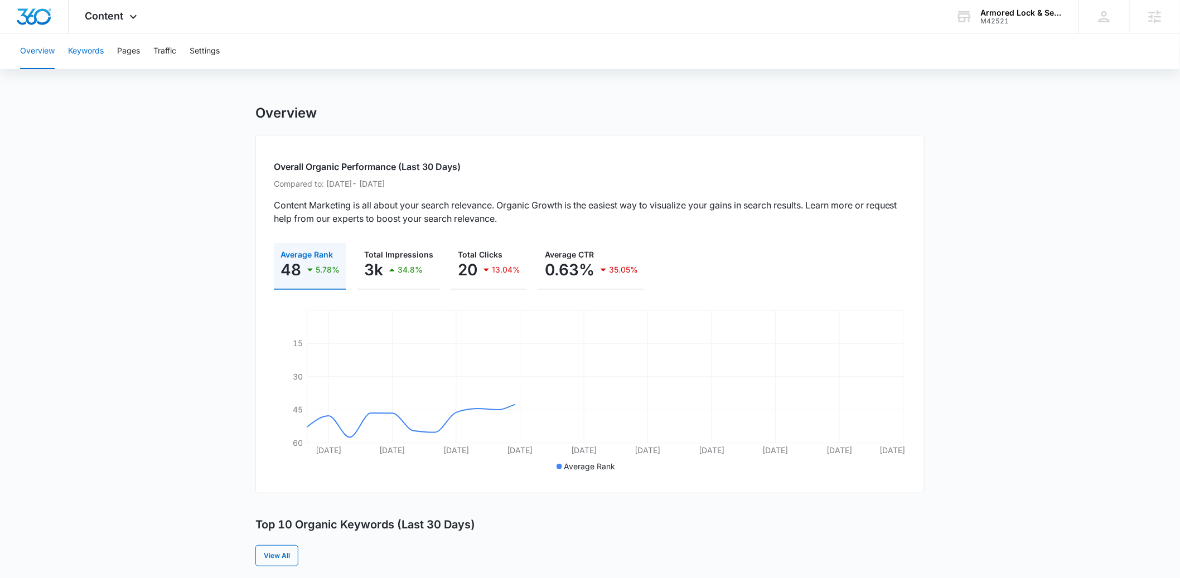
click at [88, 52] on button "Keywords" at bounding box center [86, 51] width 36 height 36
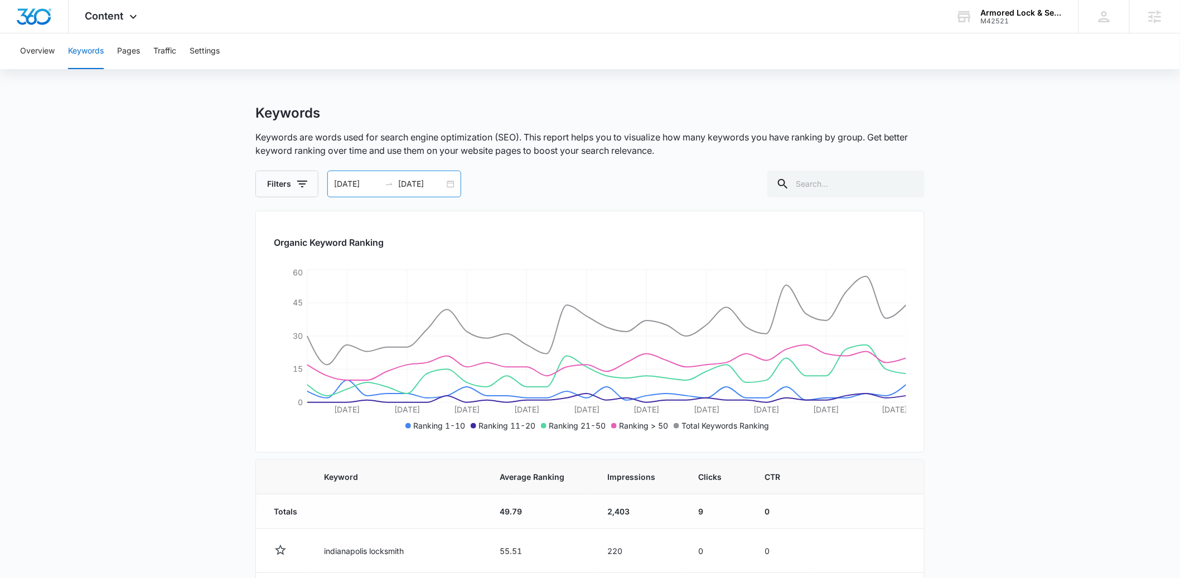
click at [426, 188] on input "[DATE]" at bounding box center [421, 184] width 46 height 12
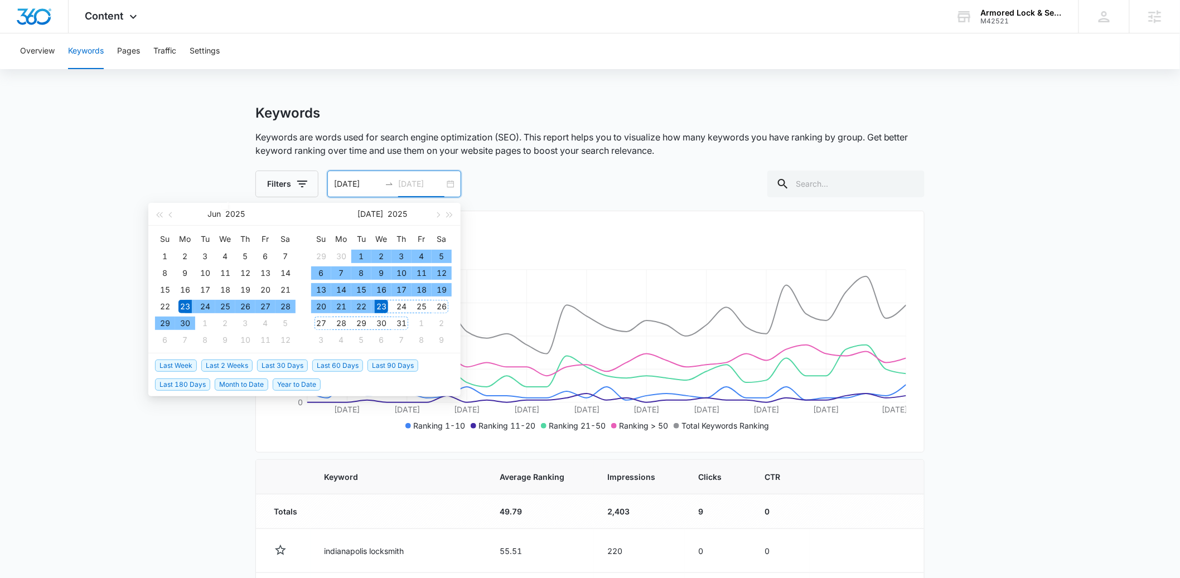
type input "[DATE]"
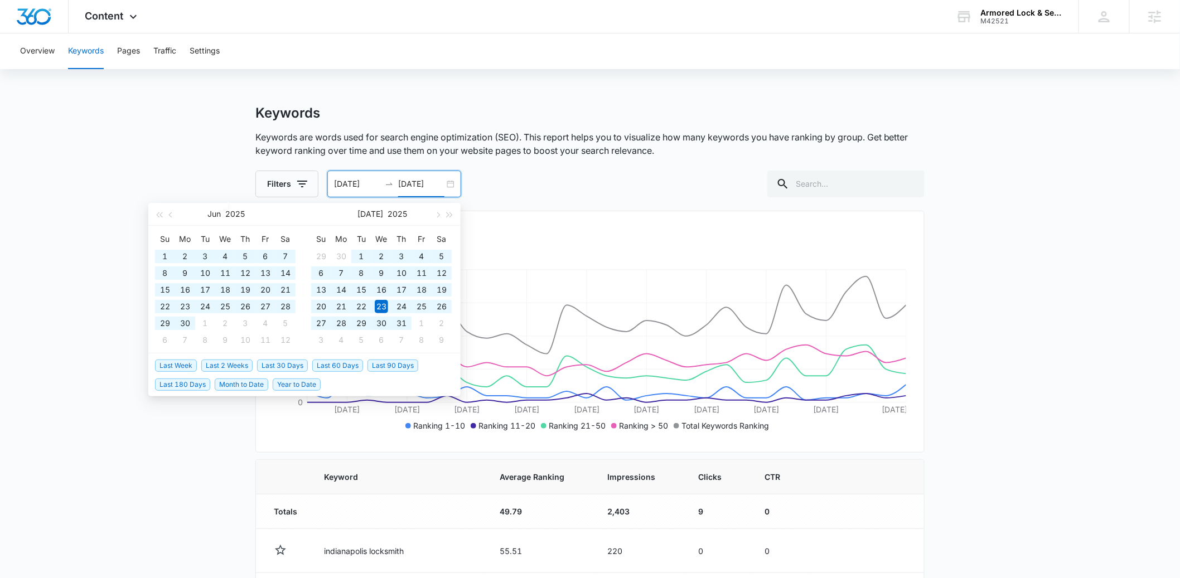
click at [191, 379] on span "Last 180 Days" at bounding box center [182, 385] width 55 height 12
type input "[DATE]"
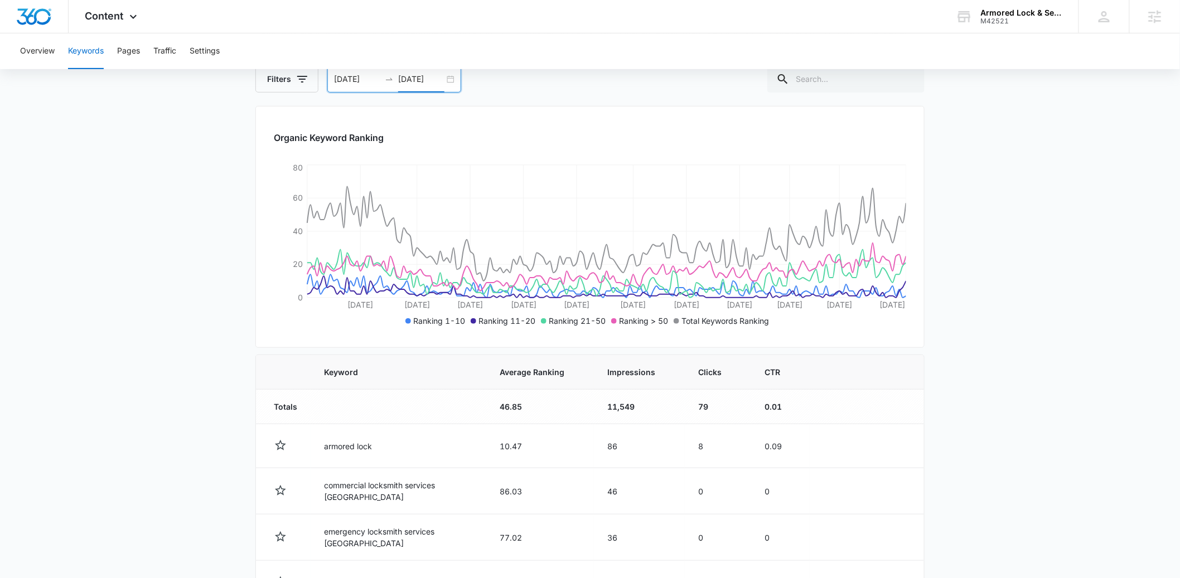
scroll to position [104, 0]
click at [175, 364] on main "Keywords Keywords are words used for search engine optimization (SEO). This rep…" at bounding box center [590, 467] width 1180 height 933
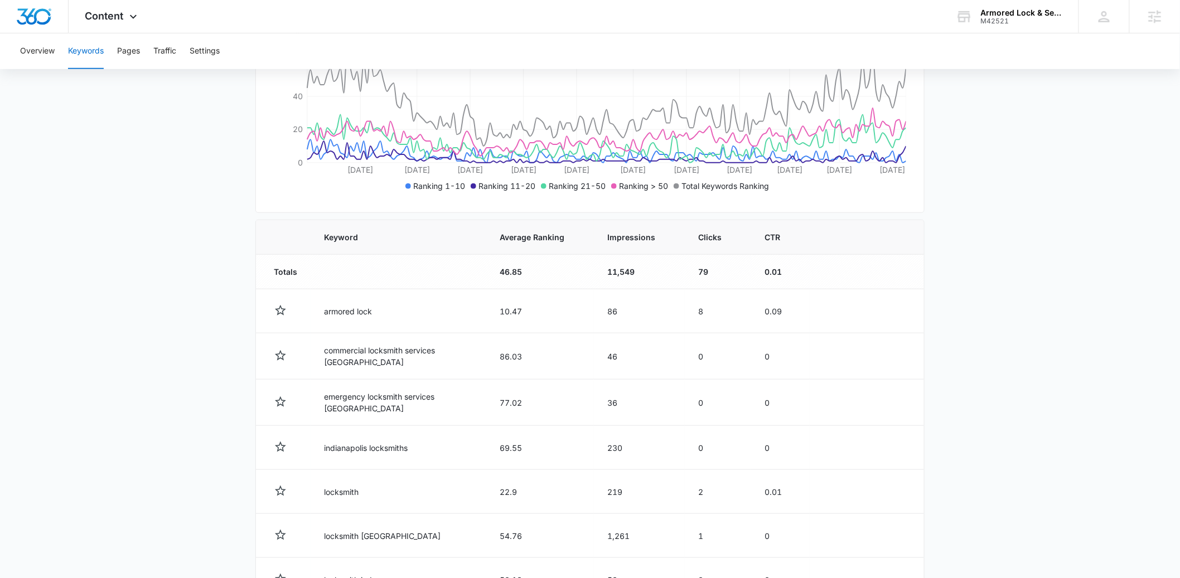
scroll to position [239, 0]
click at [164, 435] on main "Keywords Keywords are words used for search engine optimization (SEO). This rep…" at bounding box center [590, 332] width 1180 height 933
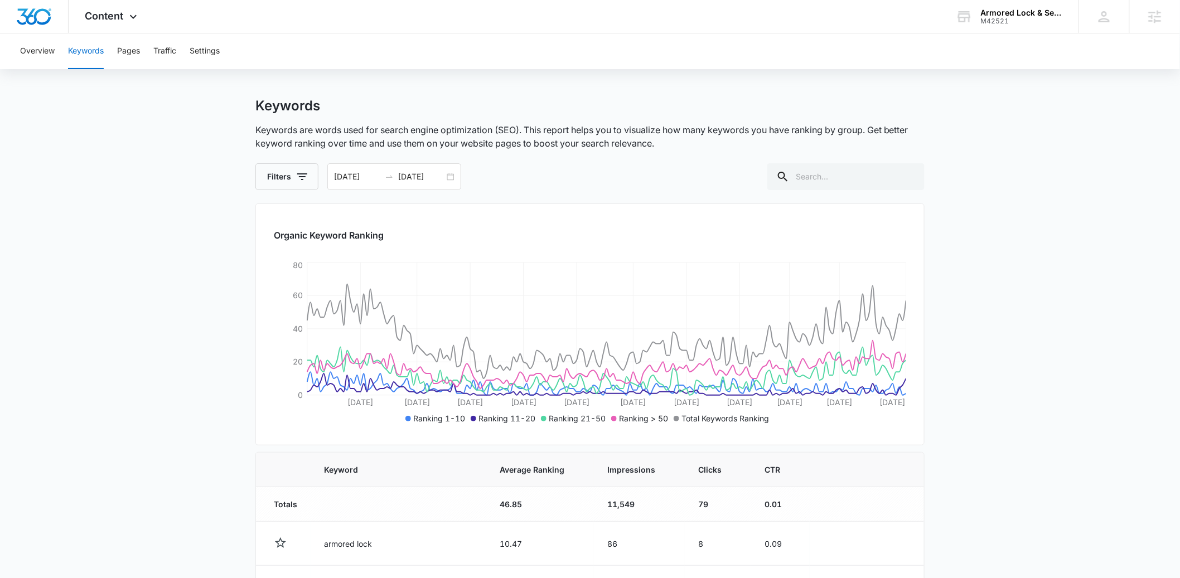
scroll to position [0, 0]
